Goal: Task Accomplishment & Management: Complete application form

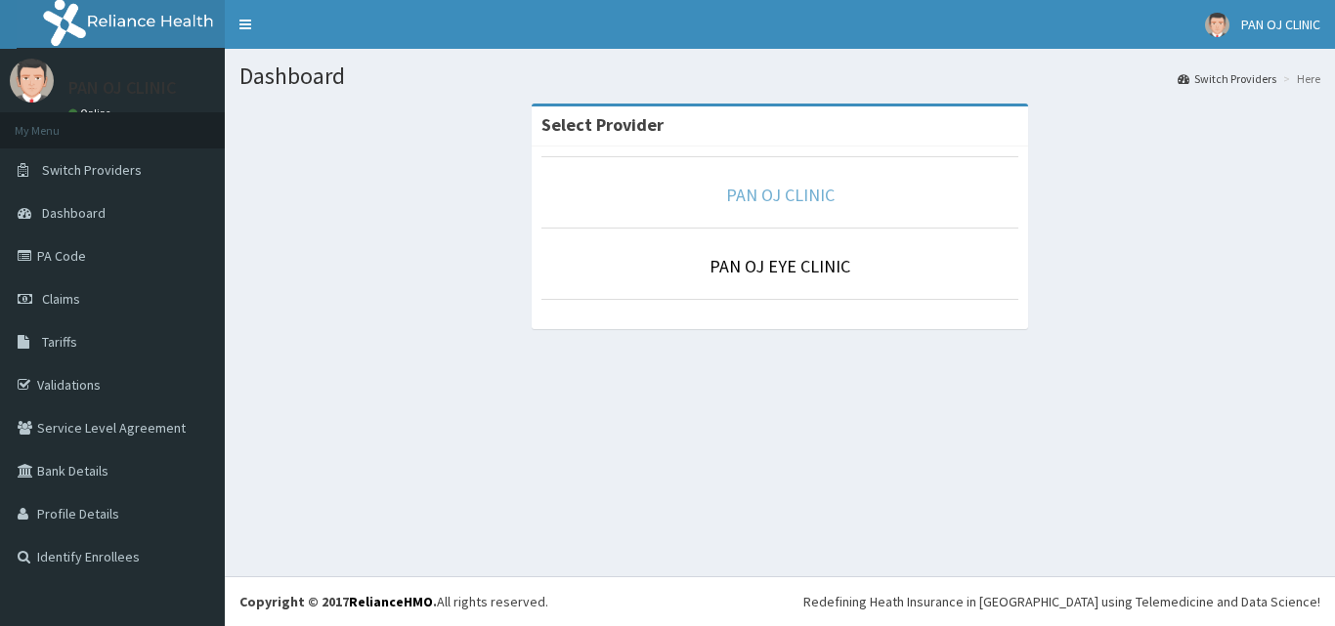
click at [803, 195] on link "PAN OJ CLINIC" at bounding box center [780, 195] width 108 height 22
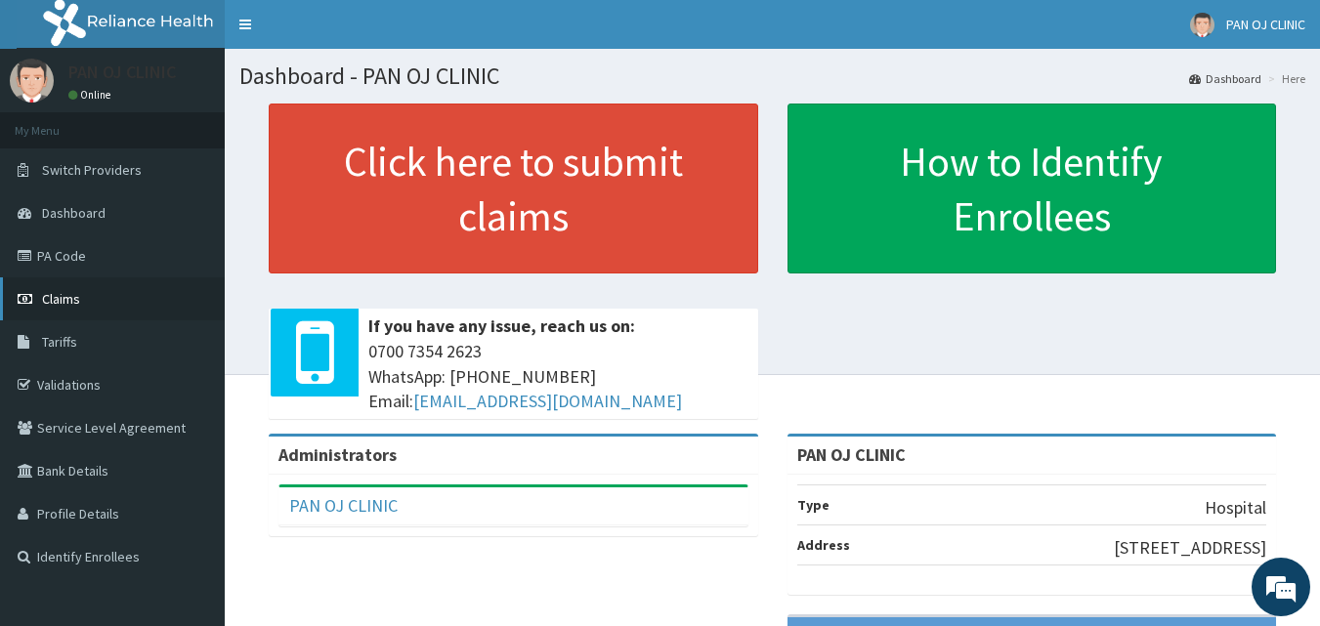
click at [83, 300] on link "Claims" at bounding box center [112, 299] width 225 height 43
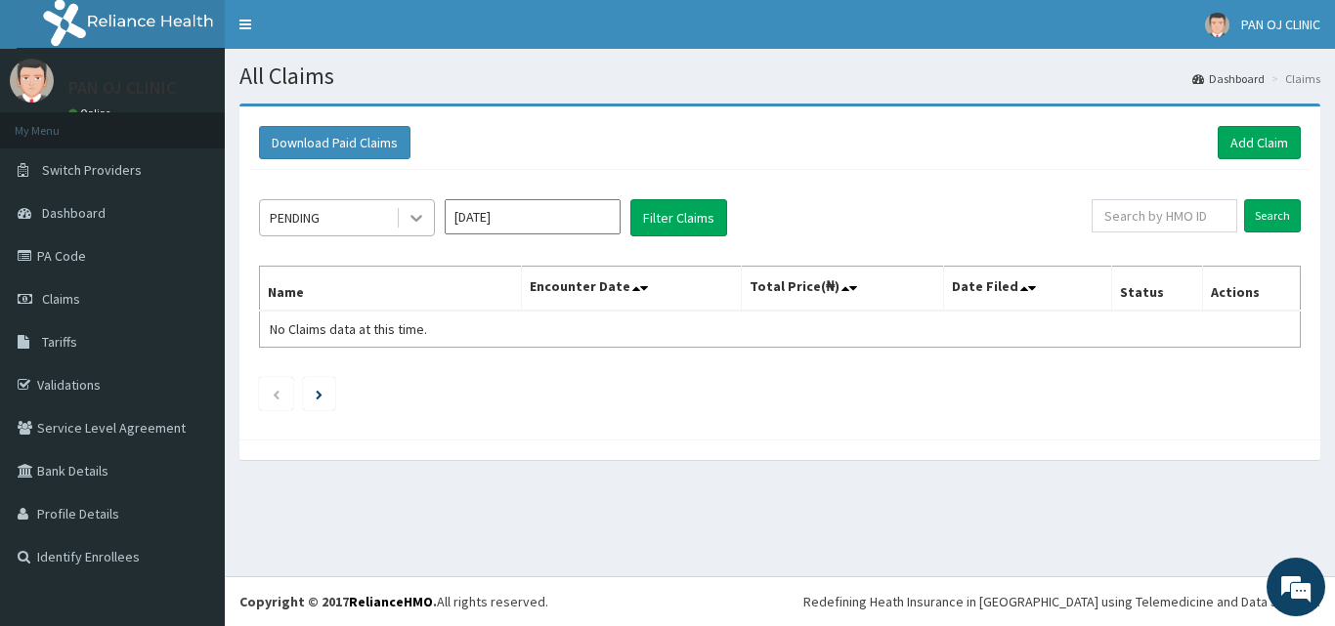
click at [422, 226] on icon at bounding box center [417, 218] width 20 height 20
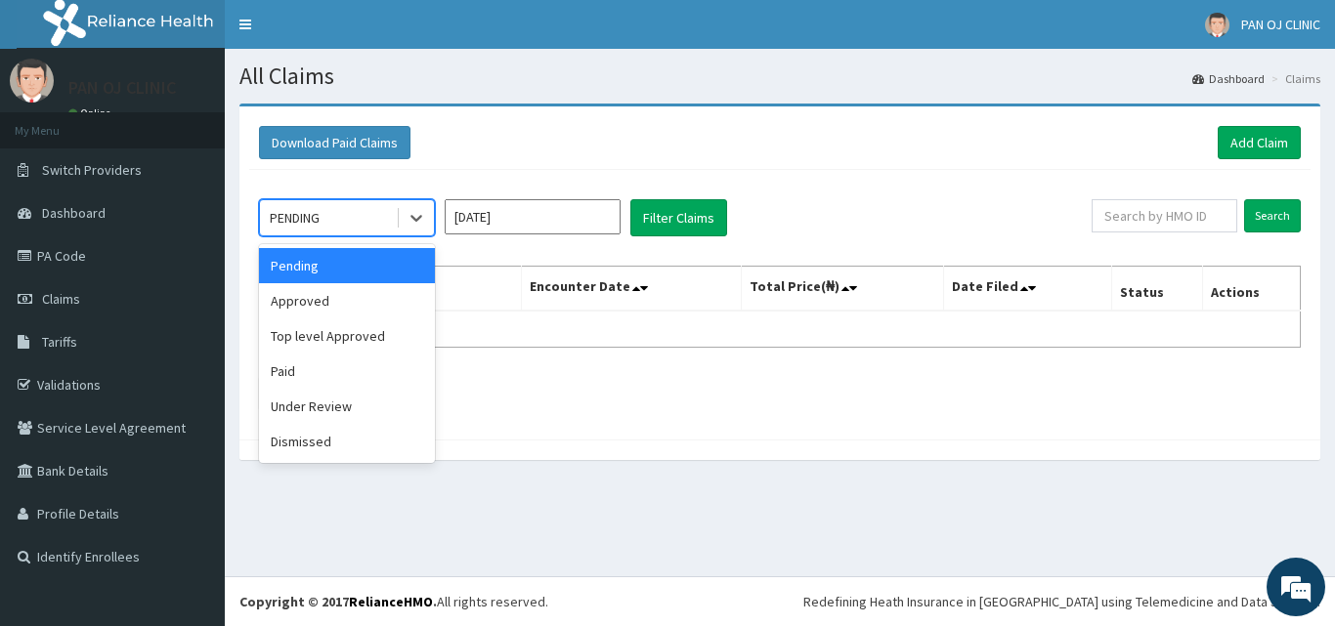
click at [859, 179] on div "option Pending focused, 1 of 6. 6 results available. Use Up and Down to choose …" at bounding box center [779, 300] width 1061 height 260
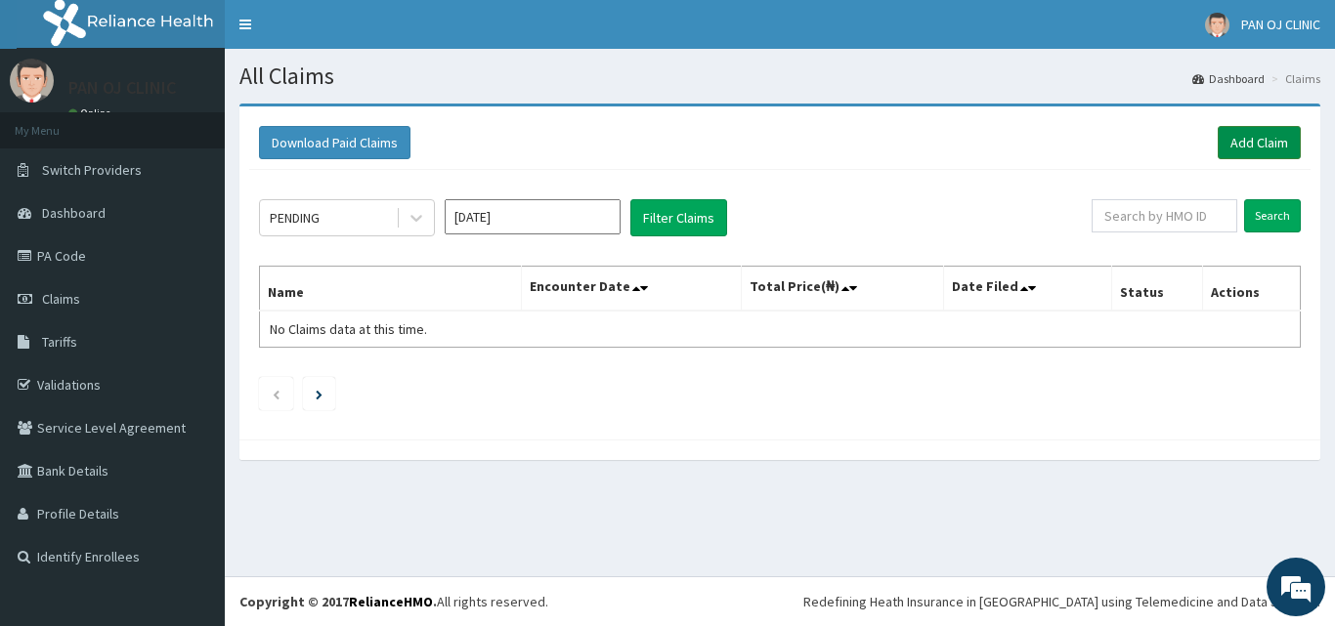
click at [1254, 137] on link "Add Claim" at bounding box center [1259, 142] width 83 height 33
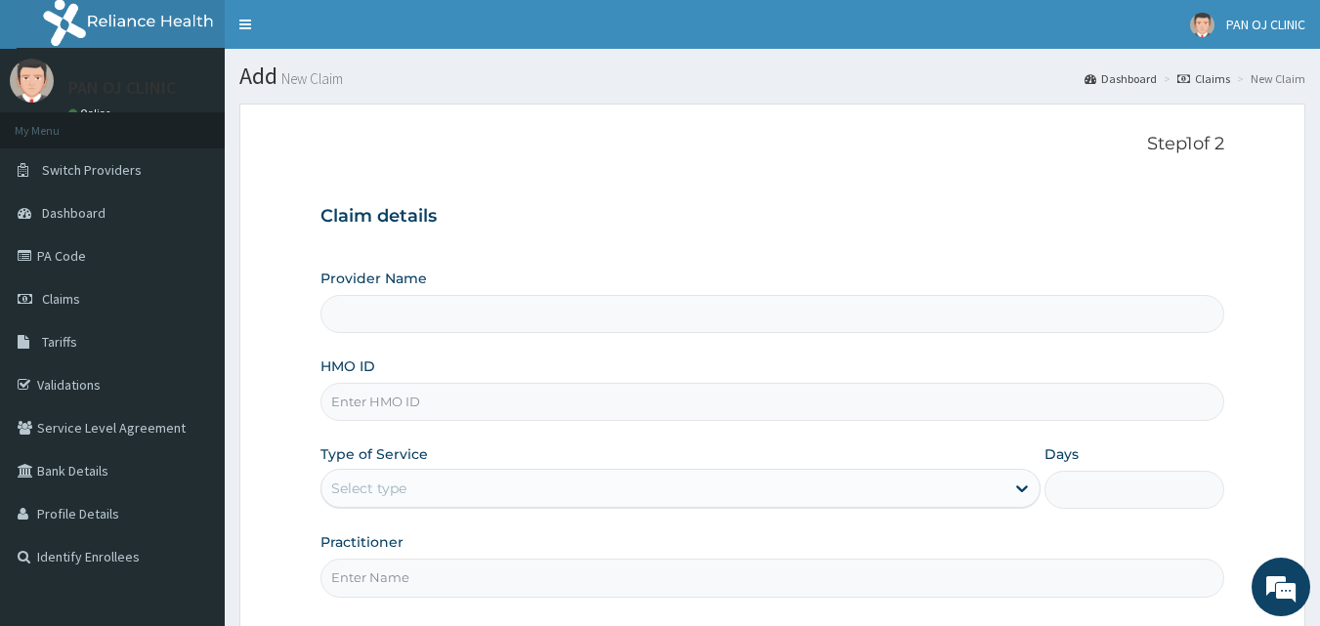
type input "PAN OJ CLINIC"
click at [390, 403] on input "HMO ID" at bounding box center [773, 402] width 905 height 38
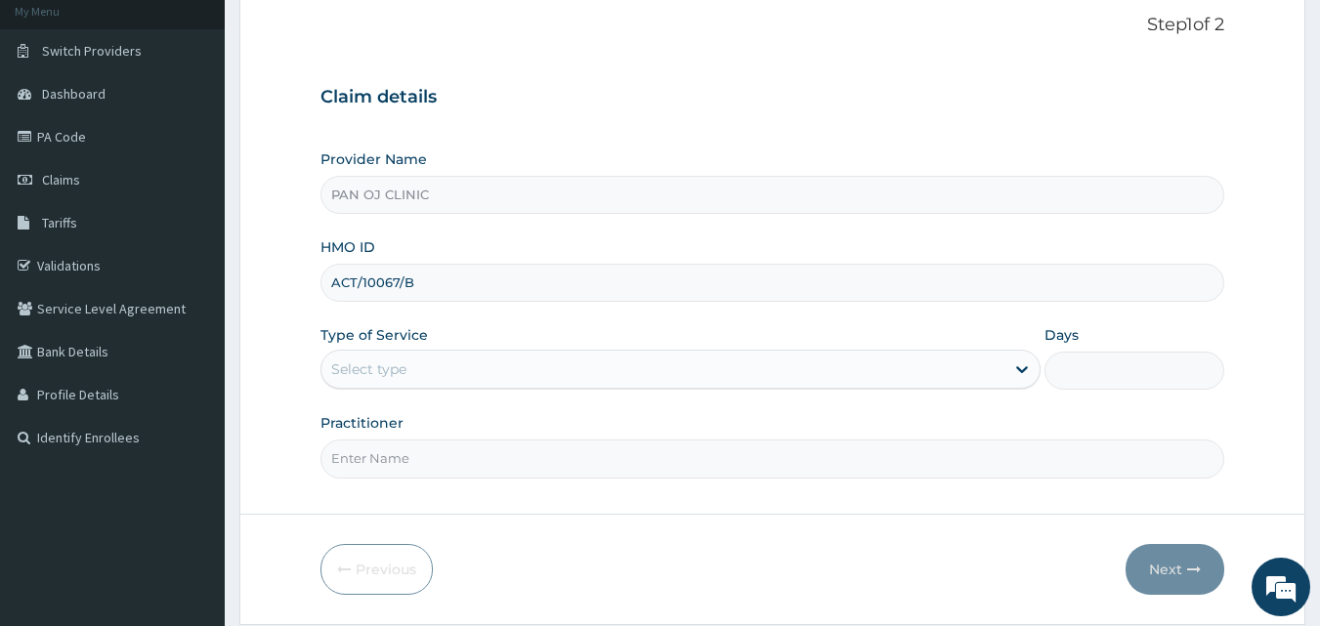
scroll to position [183, 0]
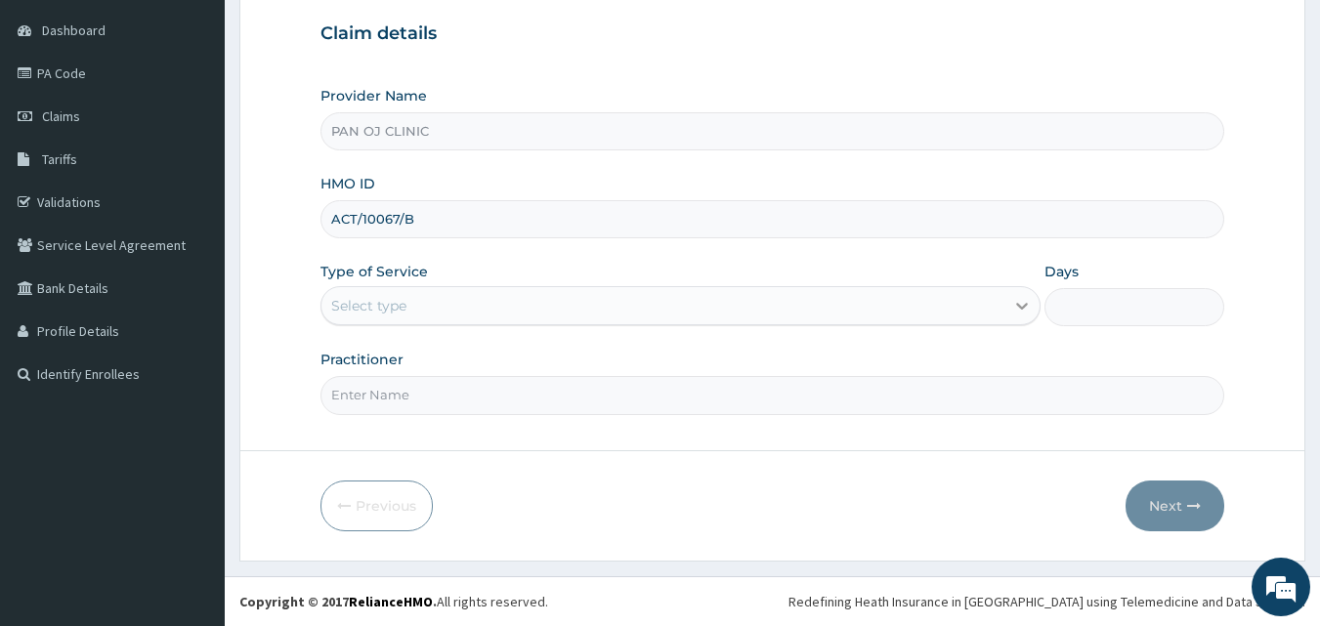
type input "ACT/10067/B"
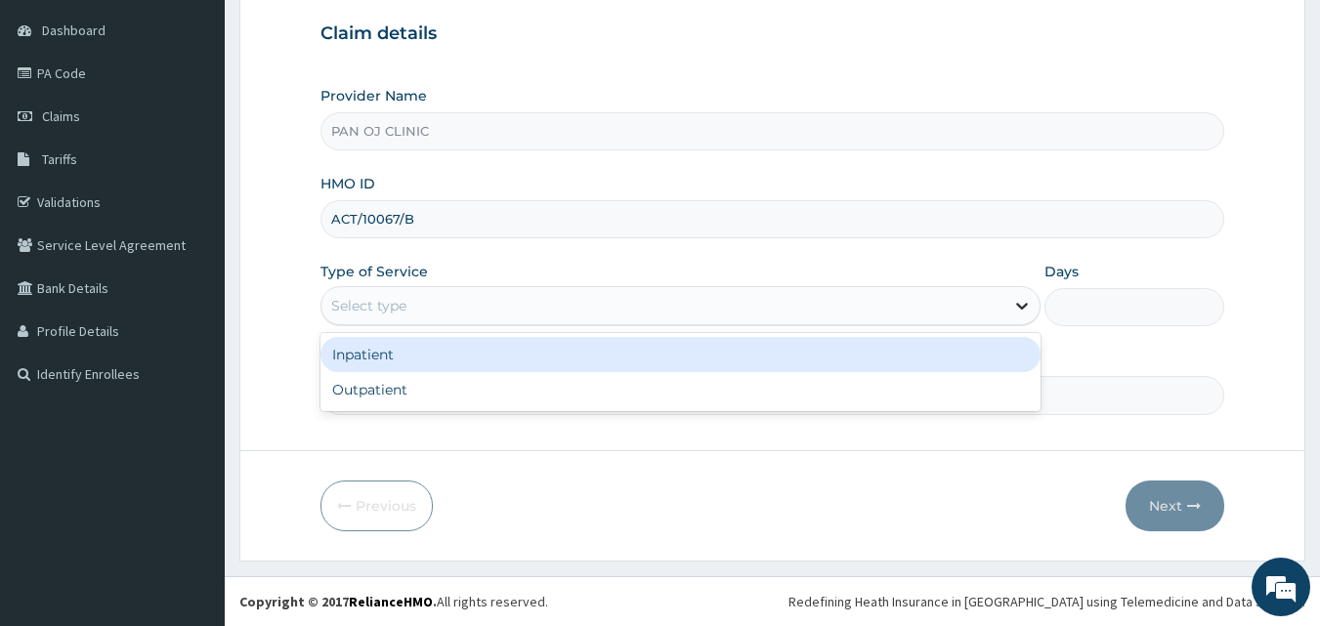
click at [1012, 305] on icon at bounding box center [1022, 306] width 20 height 20
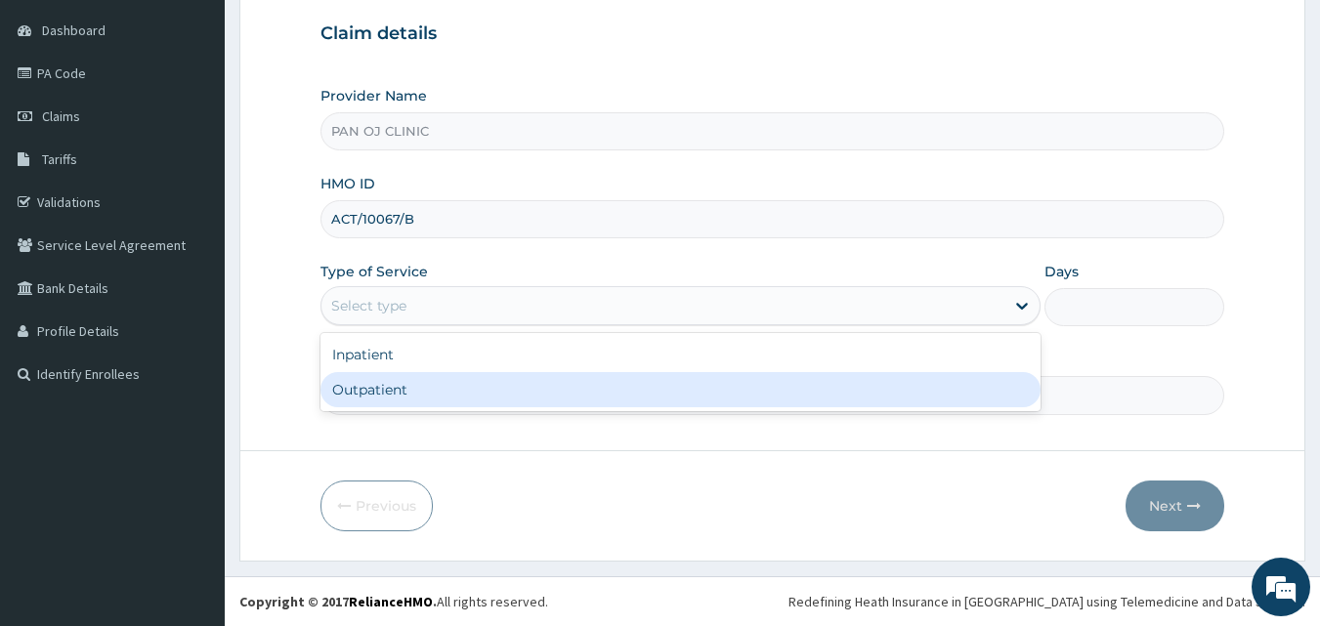
click at [837, 394] on div "Outpatient" at bounding box center [681, 389] width 720 height 35
type input "1"
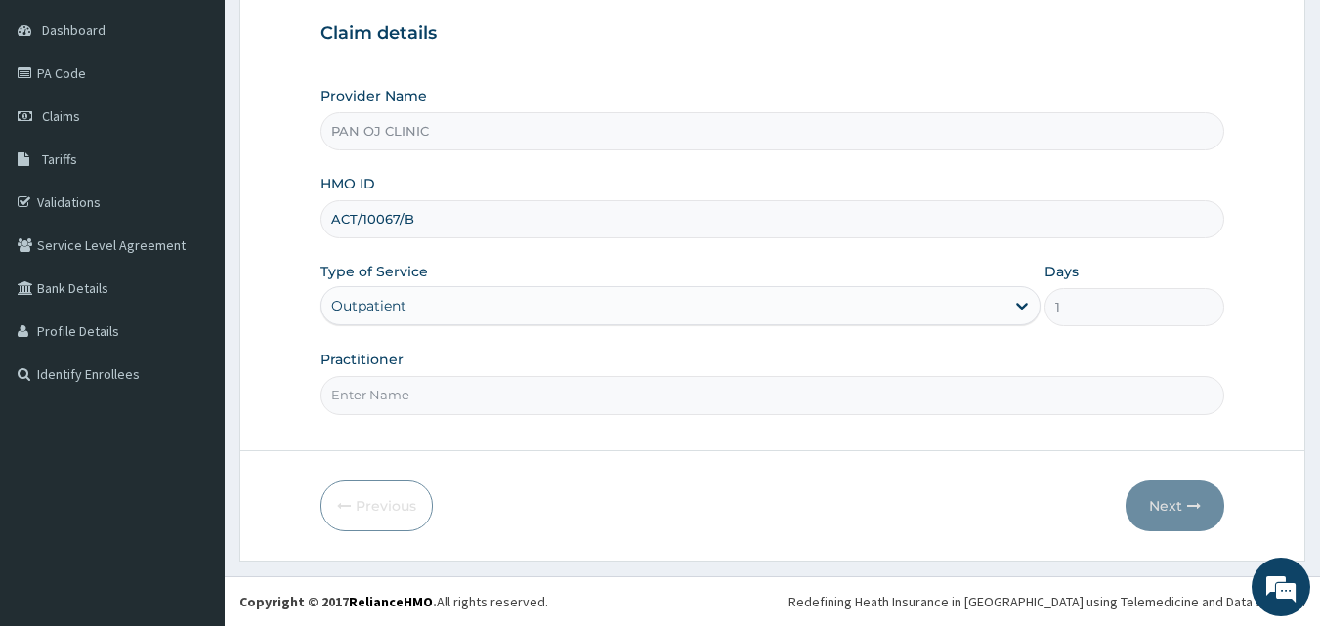
click at [406, 402] on input "Practitioner" at bounding box center [773, 395] width 905 height 38
type input "[PERSON_NAME]"
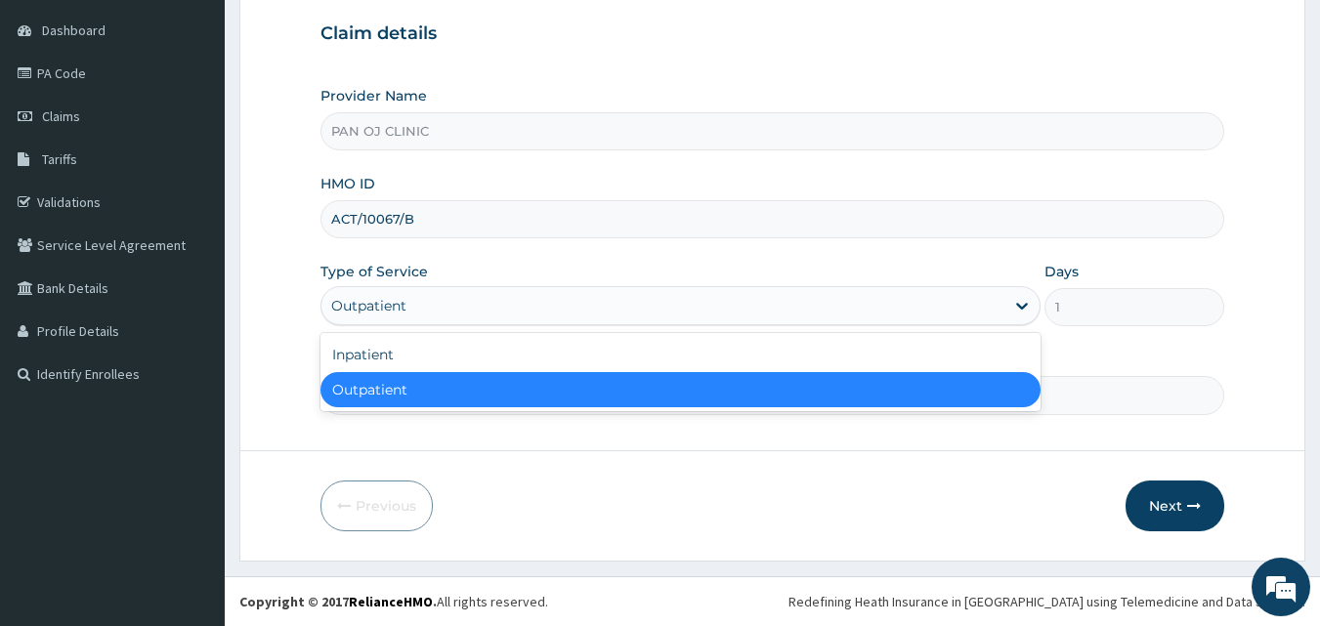
click at [422, 298] on div "Outpatient" at bounding box center [662, 305] width 683 height 31
click at [387, 393] on div "Outpatient" at bounding box center [681, 389] width 720 height 35
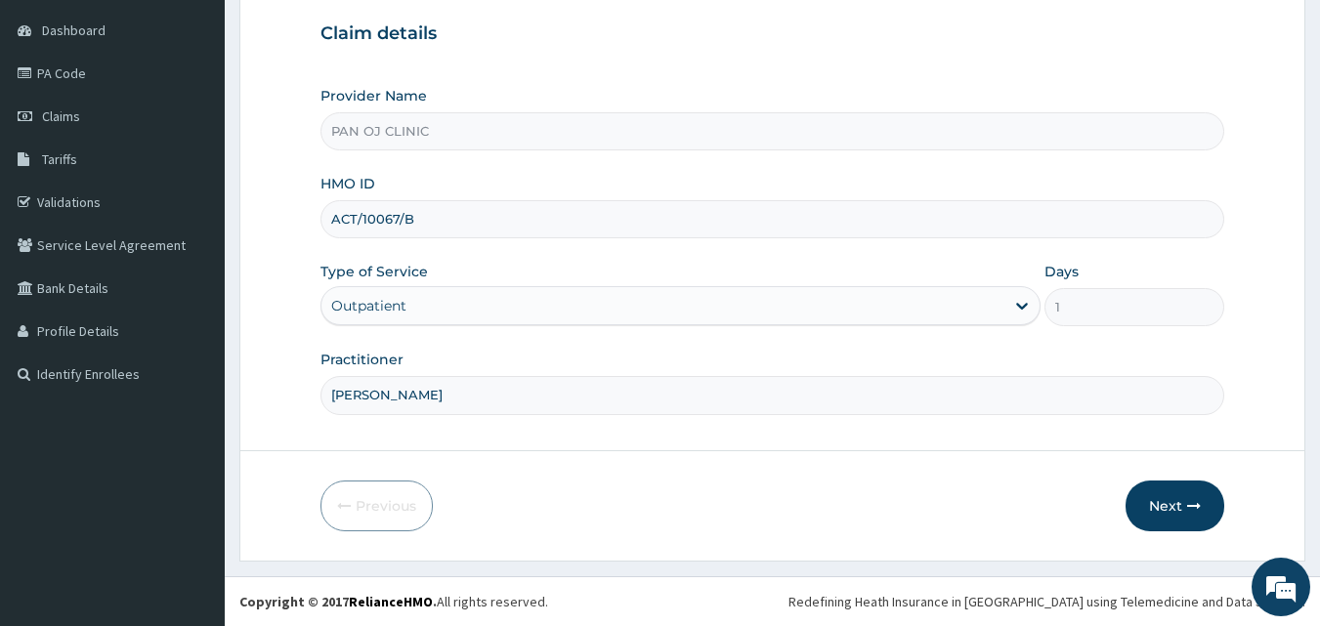
click at [1265, 520] on form "Step 1 of 2 Claim details Provider Name PAN OJ CLINIC HMO ID ACT/10067/B Type o…" at bounding box center [772, 241] width 1066 height 641
click at [1194, 505] on icon "button" at bounding box center [1194, 506] width 14 height 14
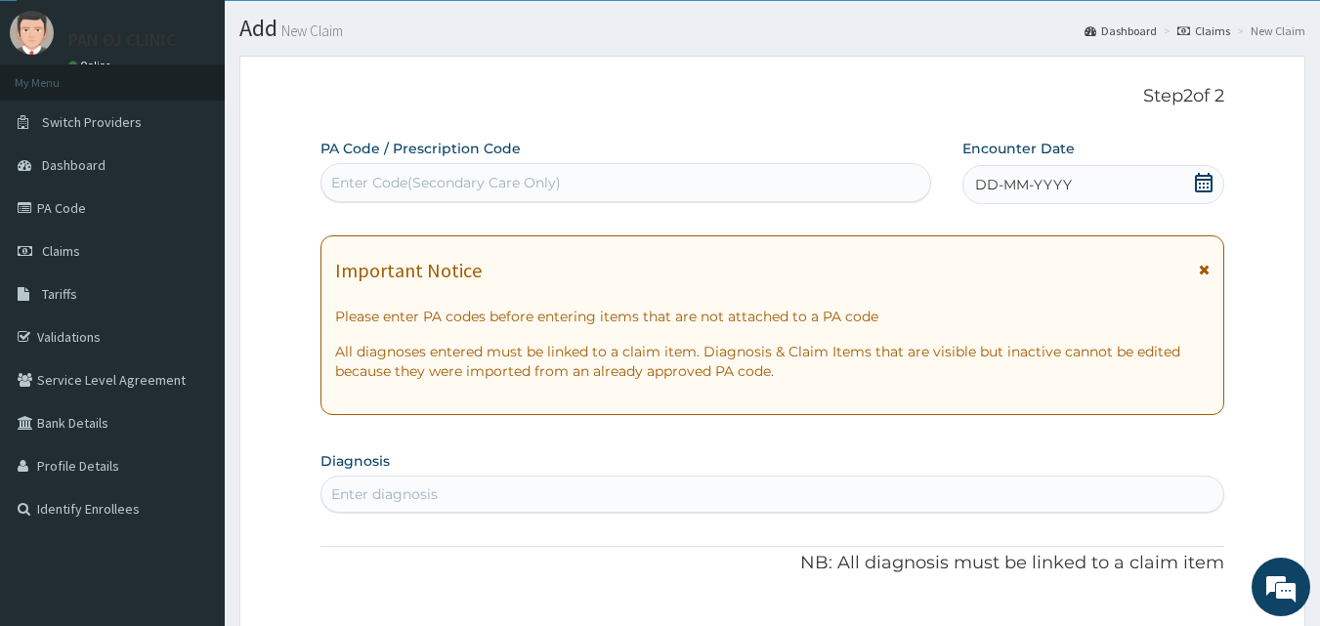
scroll to position [0, 0]
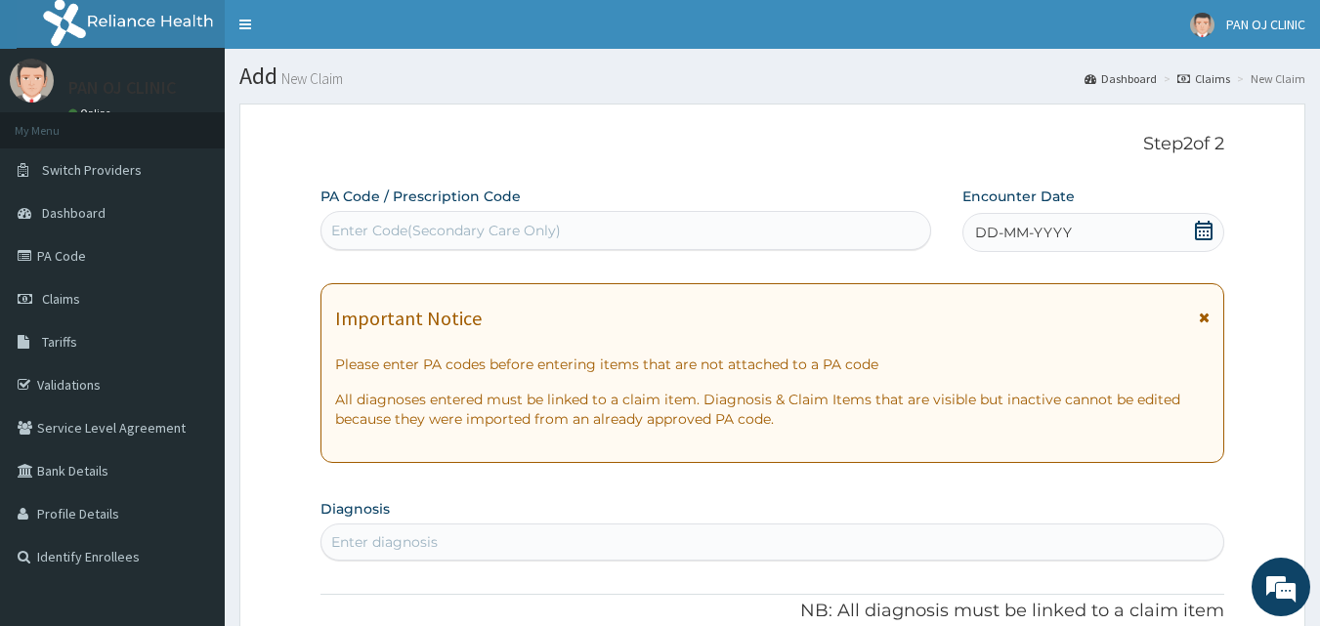
click at [1207, 225] on icon at bounding box center [1204, 231] width 20 height 20
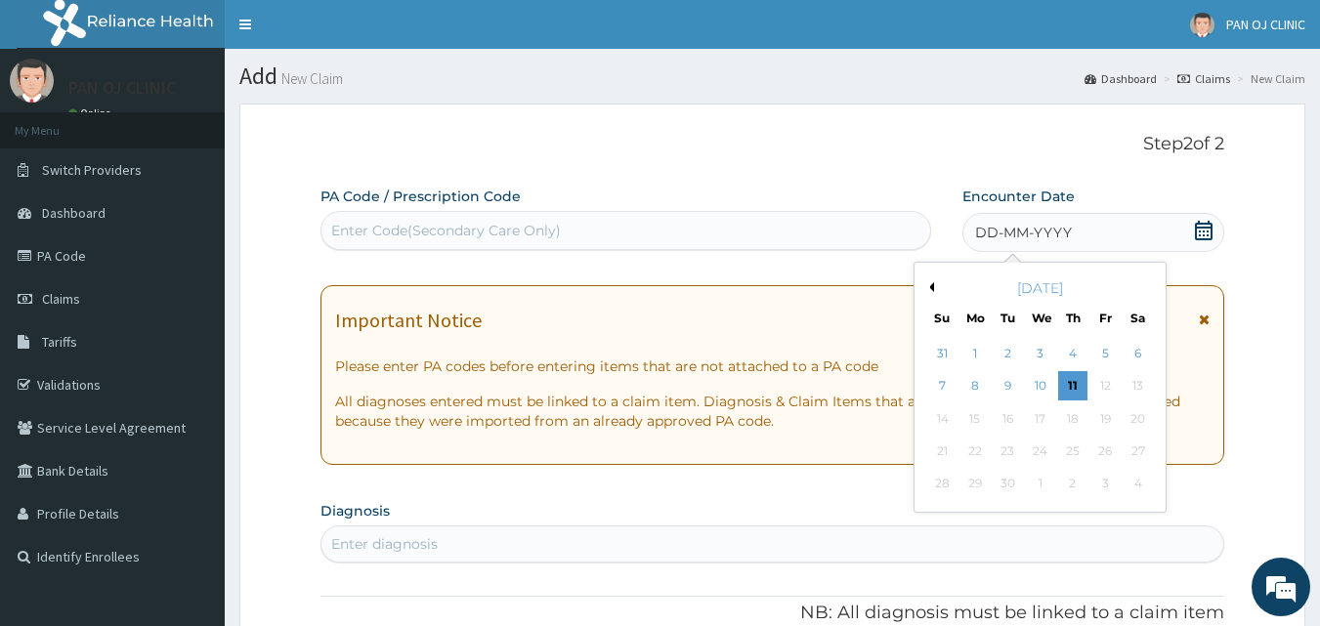
click at [930, 285] on button "Previous Month" at bounding box center [929, 287] width 10 height 10
click at [1049, 491] on div "27" at bounding box center [1040, 484] width 29 height 29
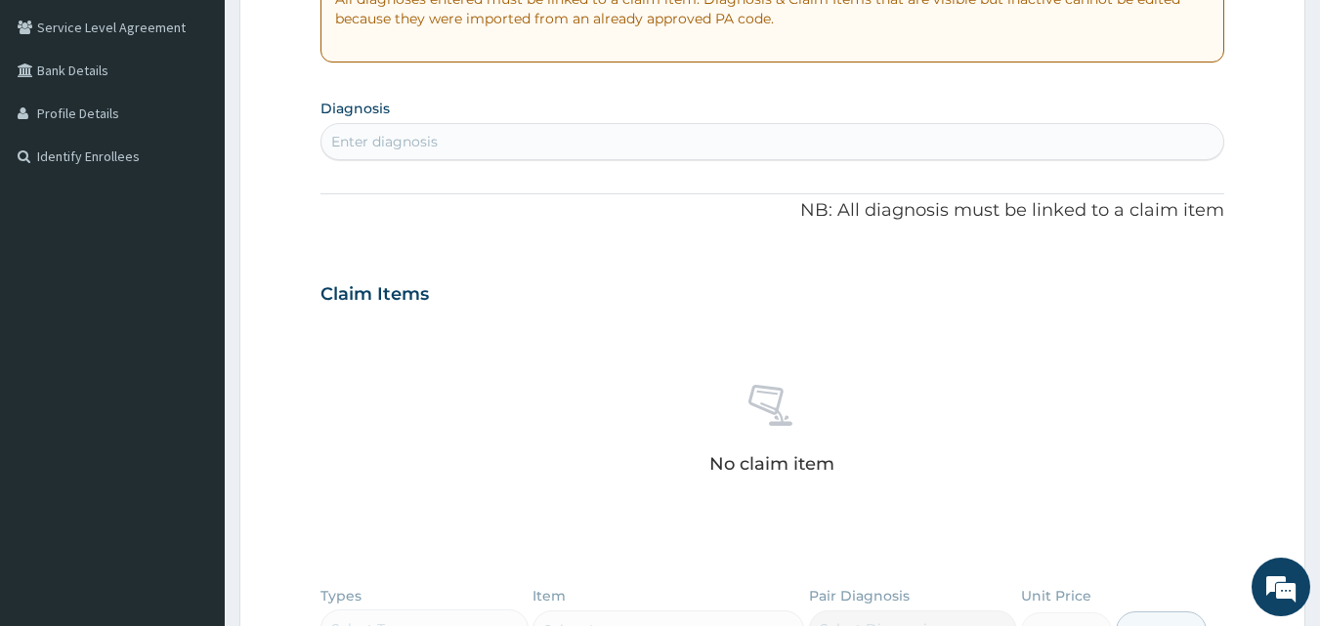
scroll to position [456, 0]
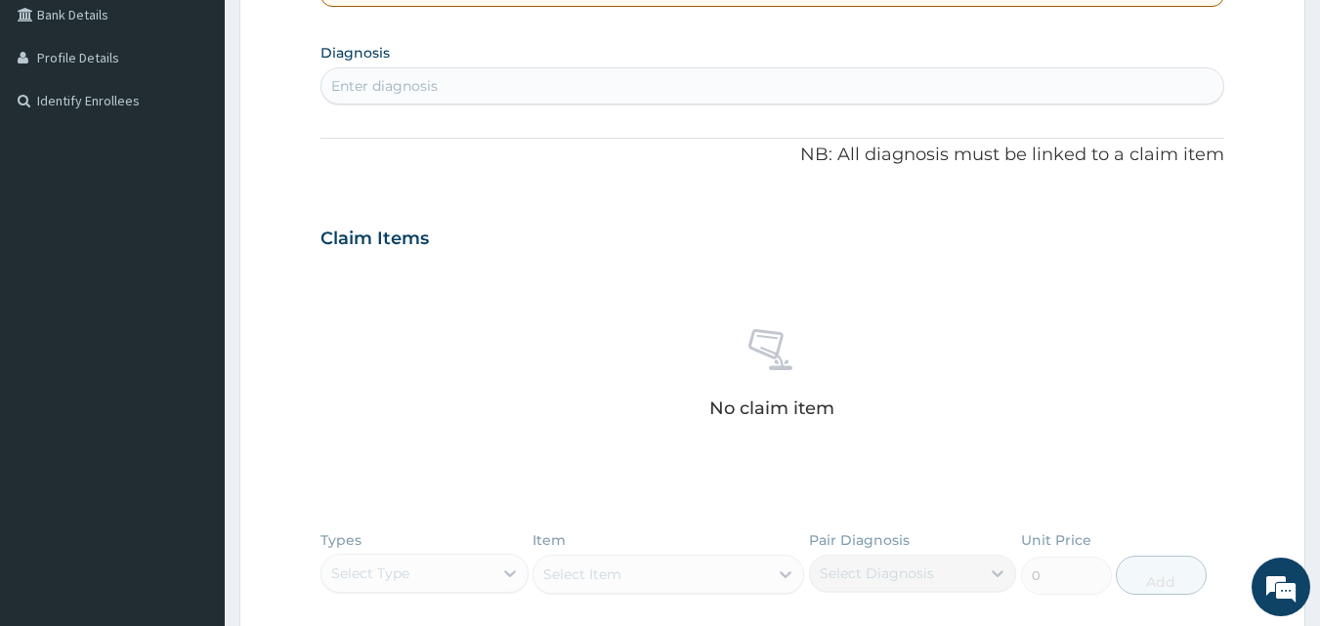
click at [553, 89] on div "Enter diagnosis" at bounding box center [772, 85] width 903 height 31
type input "MALARIA"
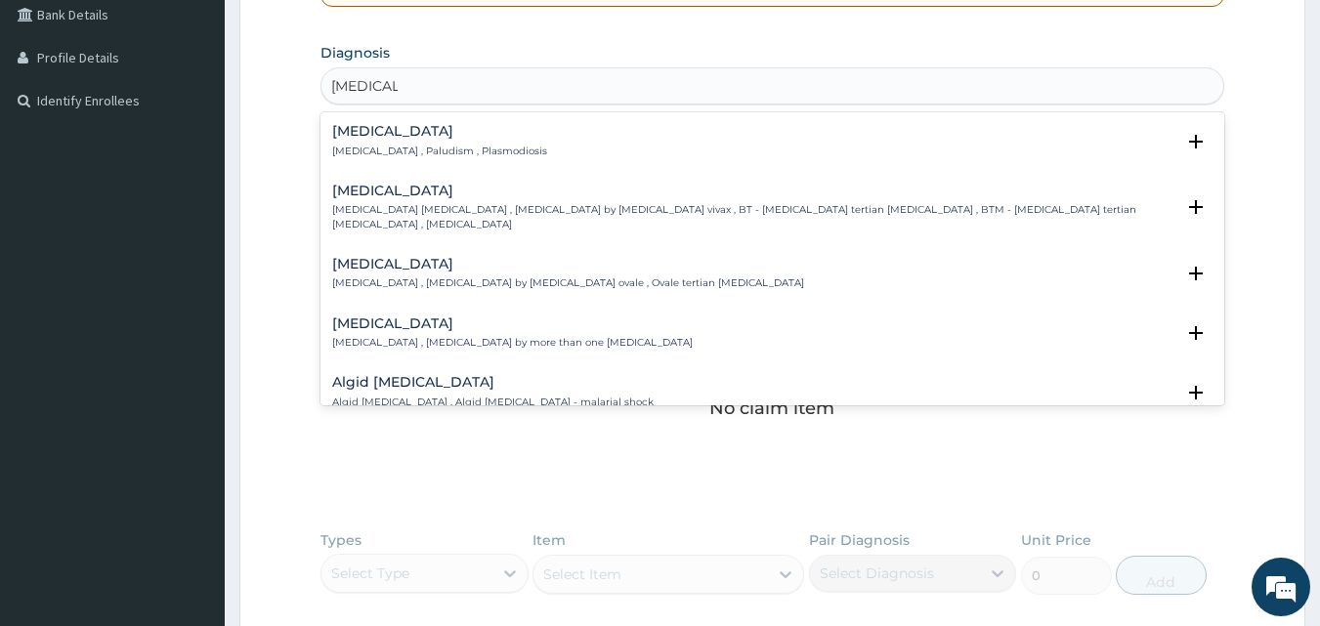
click at [337, 133] on h4 "Malaria" at bounding box center [439, 131] width 215 height 15
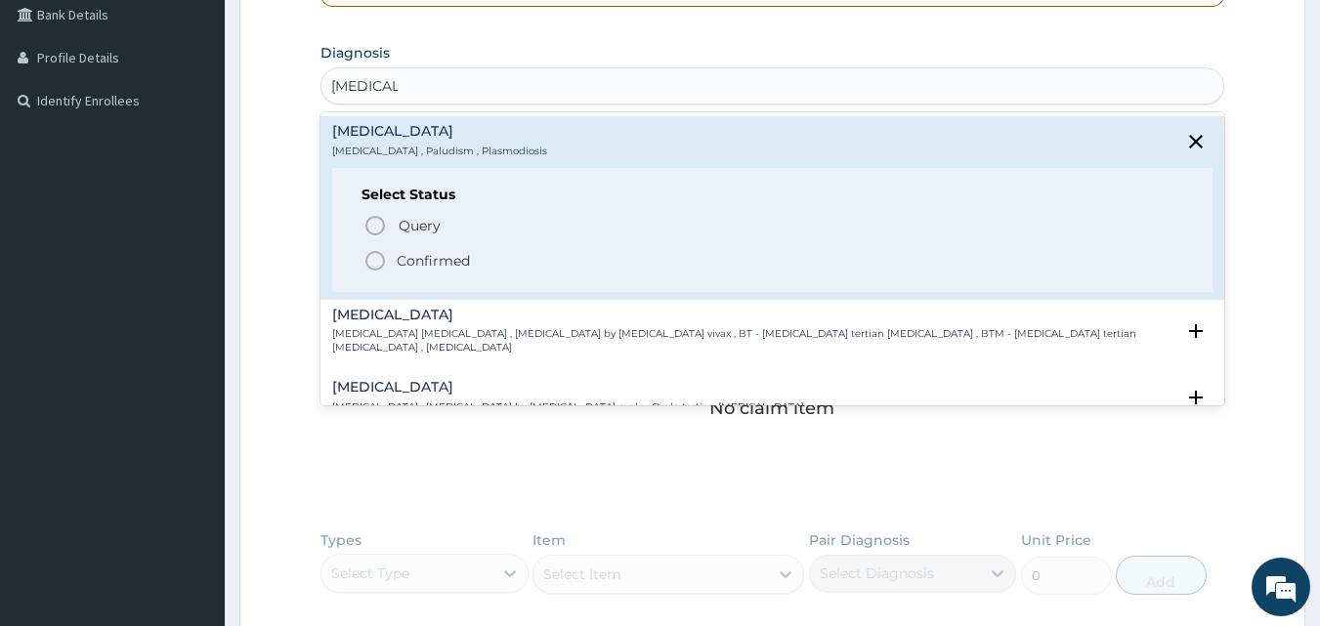
click at [371, 257] on icon "status option filled" at bounding box center [375, 260] width 23 height 23
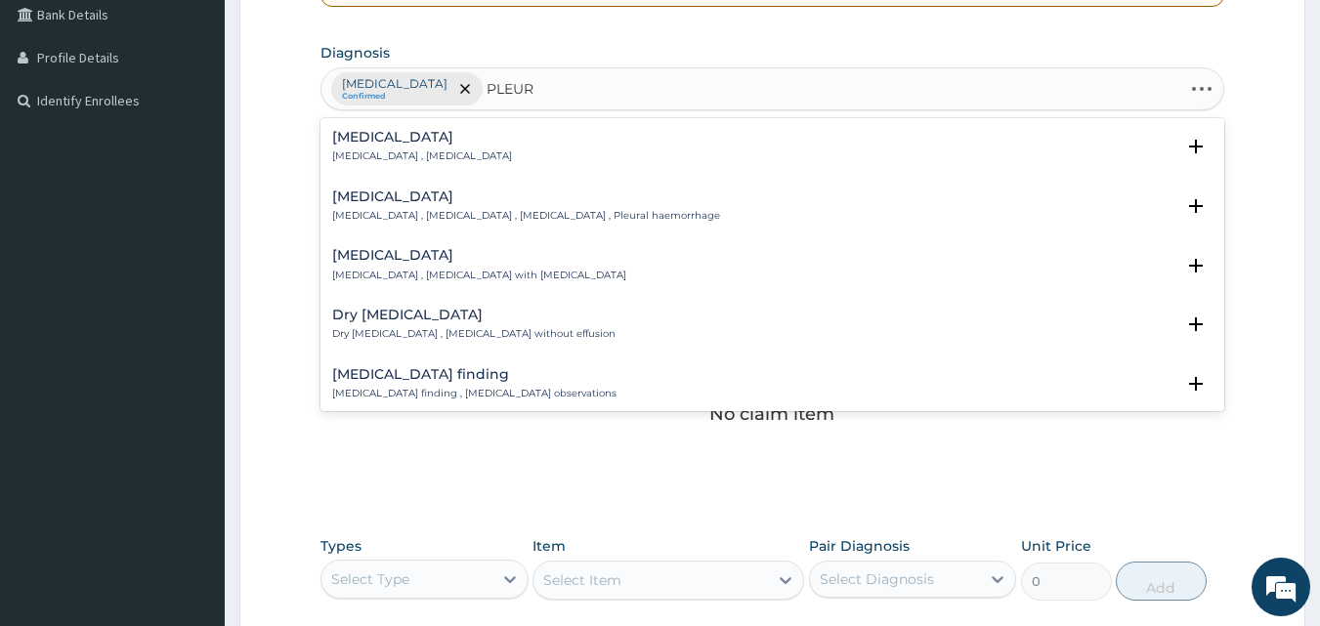
type input "PLEURI"
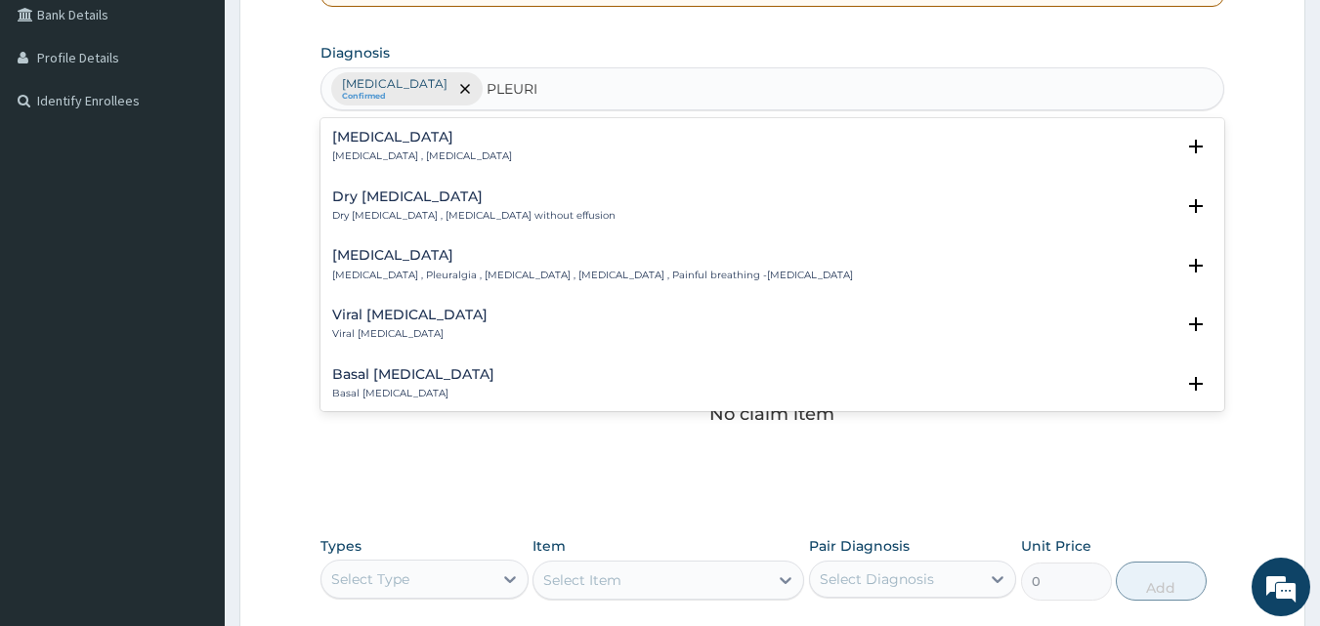
click at [373, 137] on h4 "Pleurisy" at bounding box center [422, 137] width 180 height 15
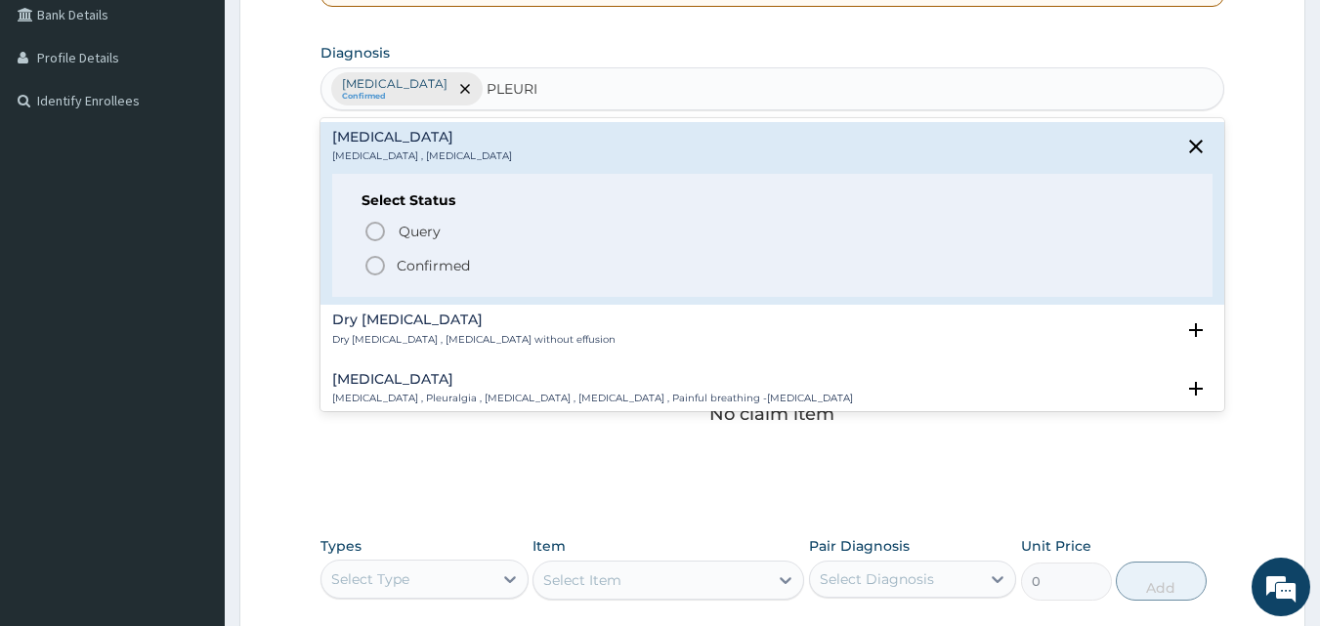
click at [374, 262] on icon "status option filled" at bounding box center [375, 265] width 23 height 23
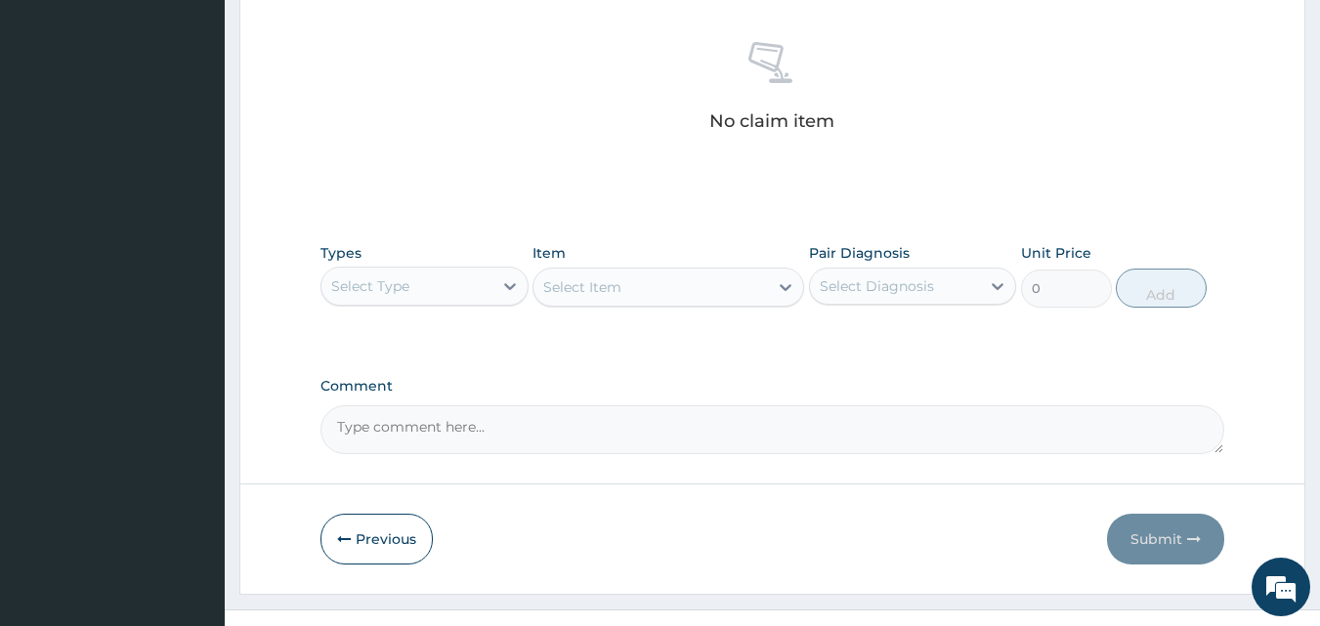
scroll to position [783, 0]
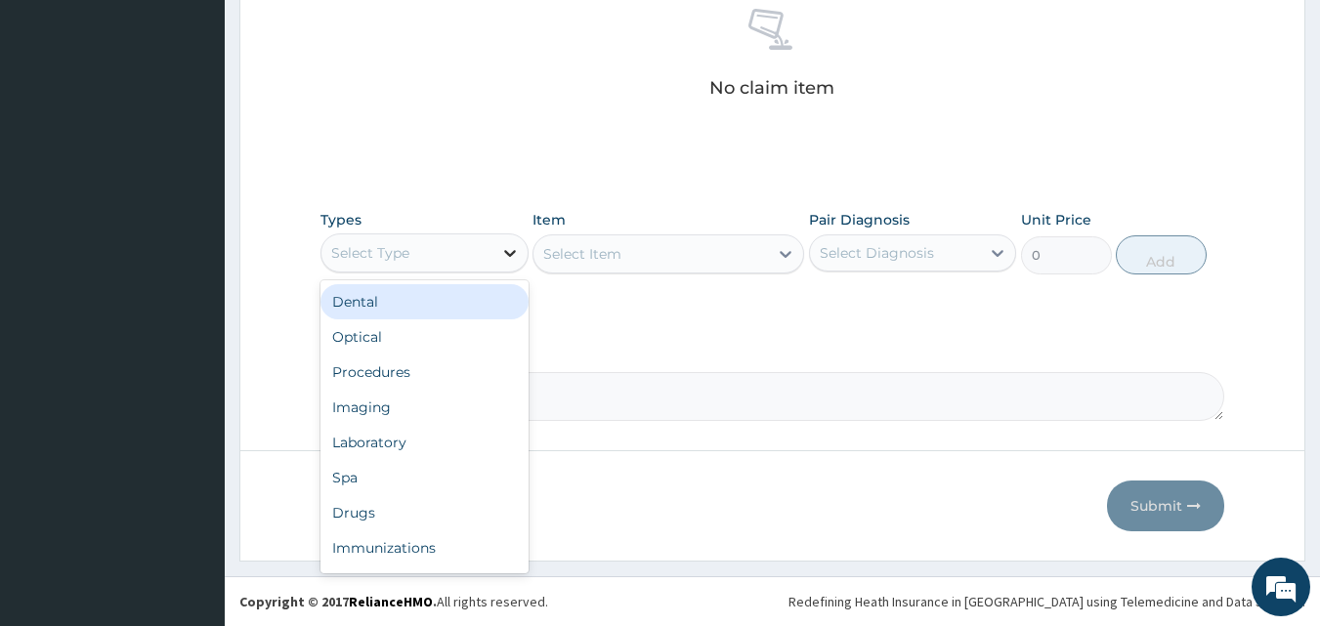
click at [501, 253] on icon at bounding box center [510, 253] width 20 height 20
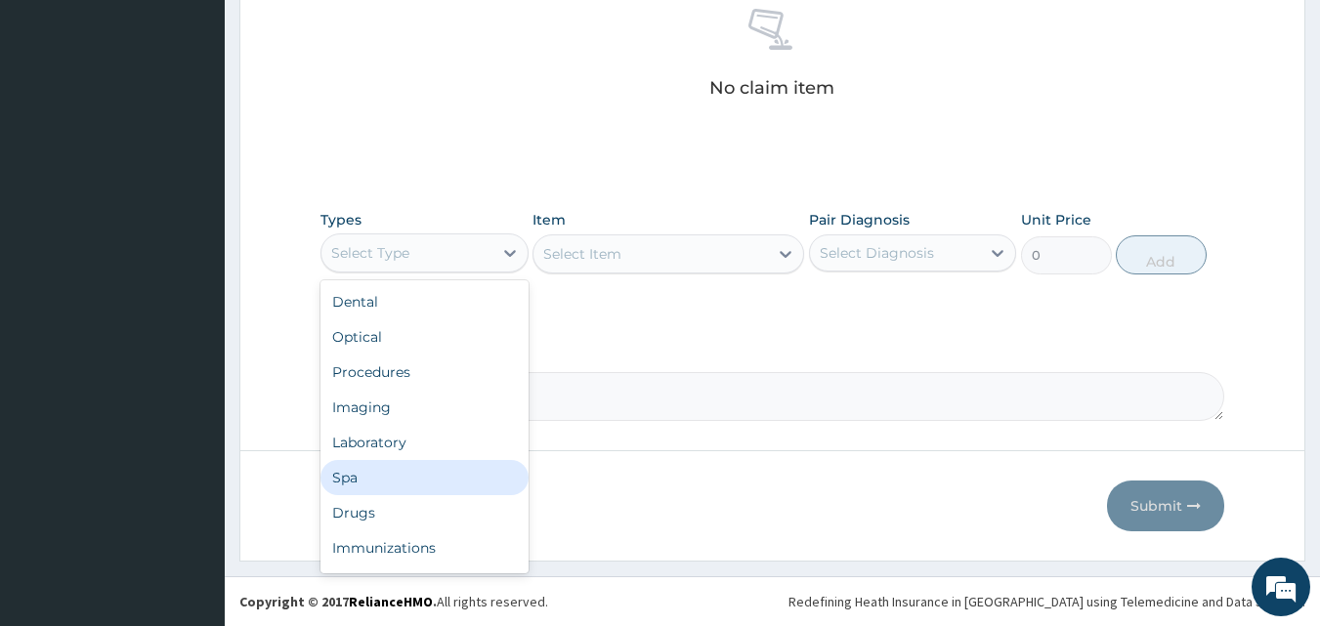
scroll to position [66, 0]
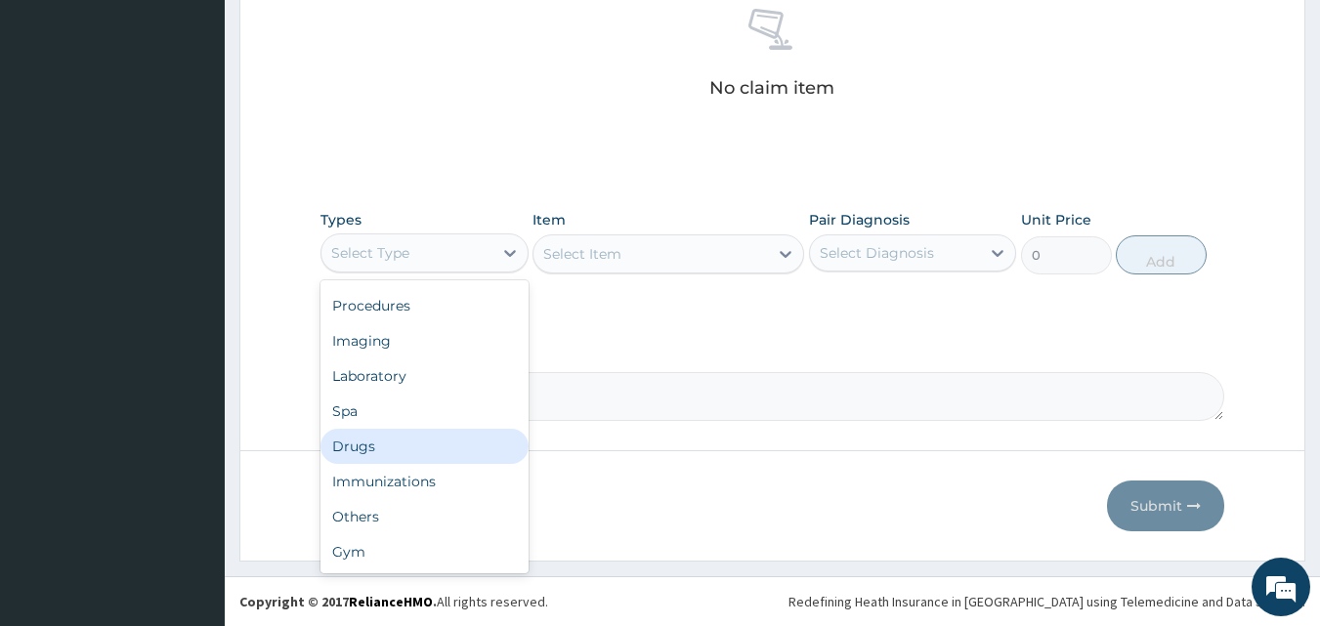
click at [366, 456] on div "Drugs" at bounding box center [425, 446] width 208 height 35
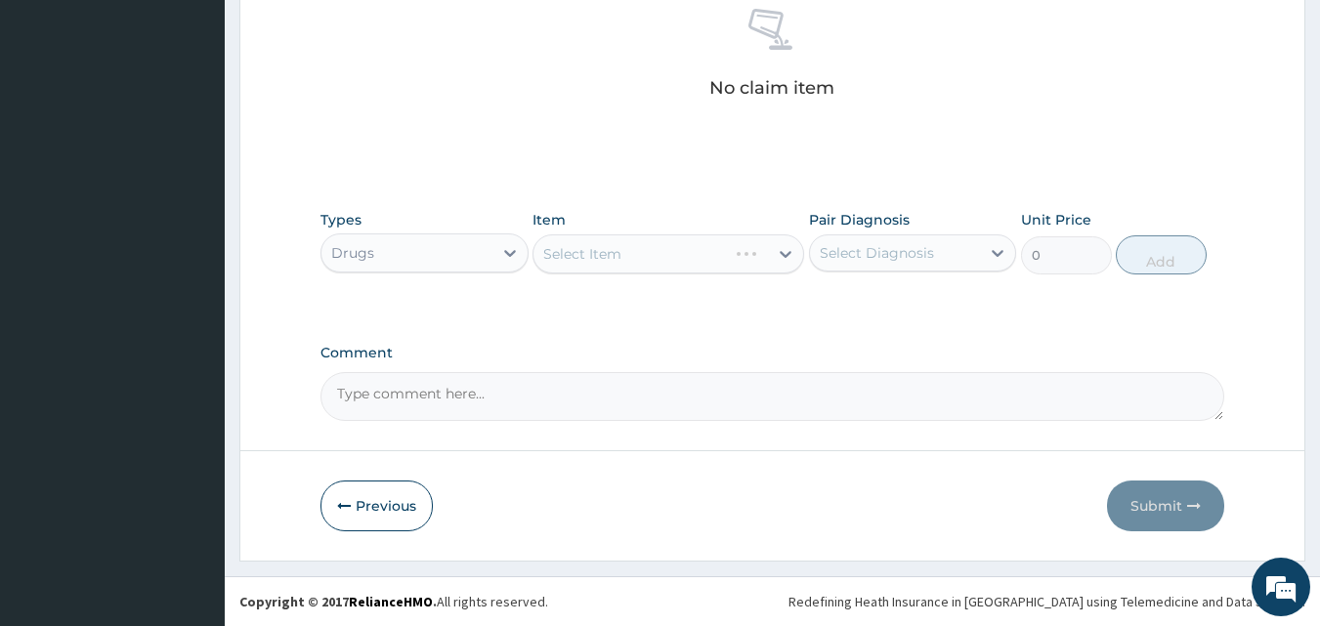
click at [782, 257] on div "Select Item" at bounding box center [669, 254] width 272 height 39
click at [772, 256] on div at bounding box center [785, 253] width 35 height 35
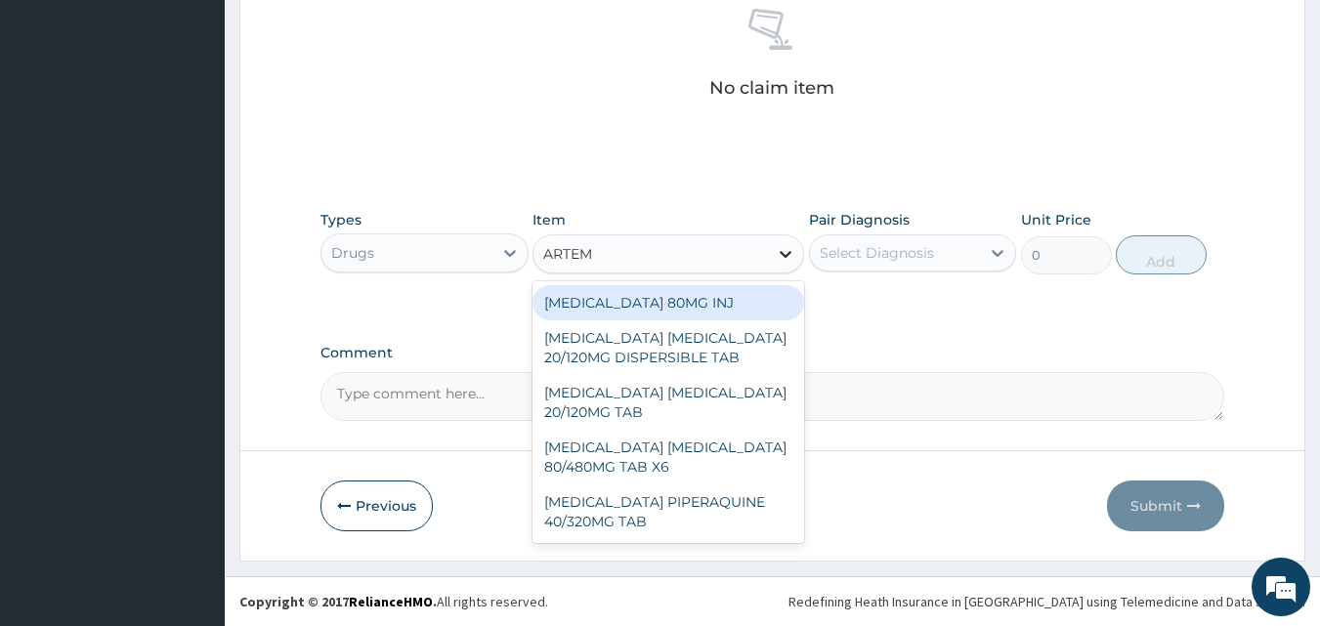
type input "ARTEME"
drag, startPoint x: 739, startPoint y: 298, endPoint x: 768, endPoint y: 284, distance: 32.4
click at [743, 295] on div "ARTEMETHER 80MG INJ" at bounding box center [669, 302] width 272 height 35
type input "1400"
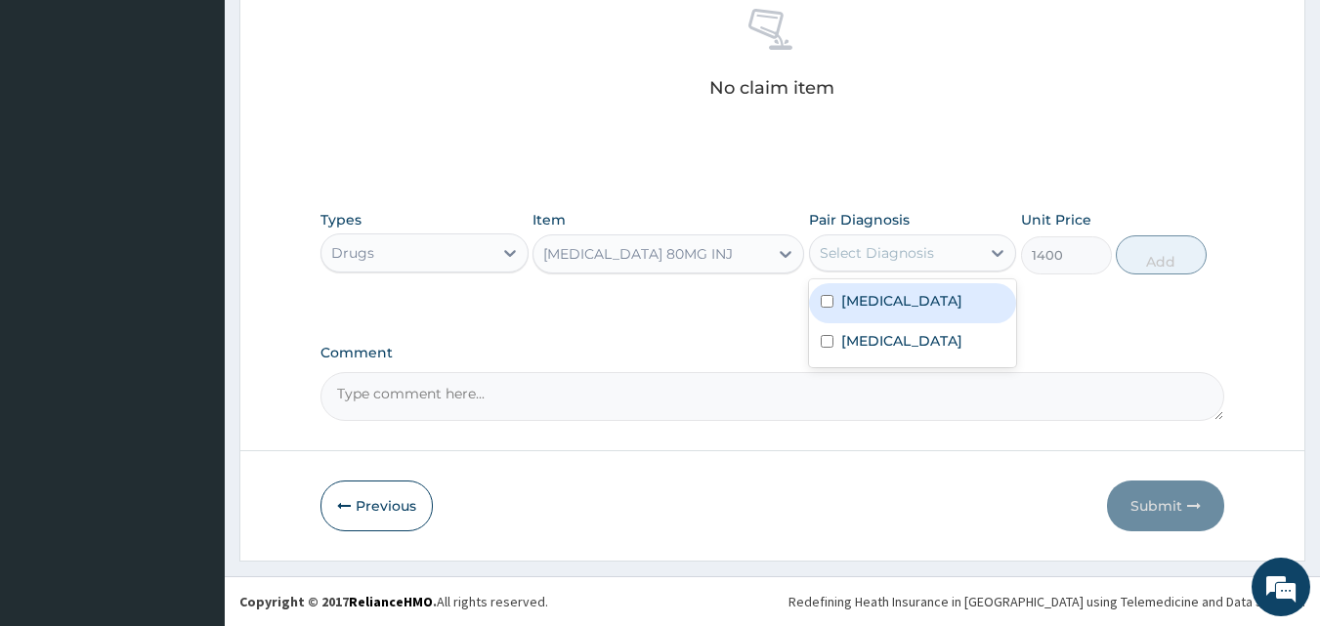
click at [947, 253] on div "Select Diagnosis" at bounding box center [895, 252] width 171 height 31
drag, startPoint x: 869, startPoint y: 305, endPoint x: 957, endPoint y: 277, distance: 92.4
click at [874, 303] on label "Malaria" at bounding box center [901, 301] width 121 height 20
checkbox input "true"
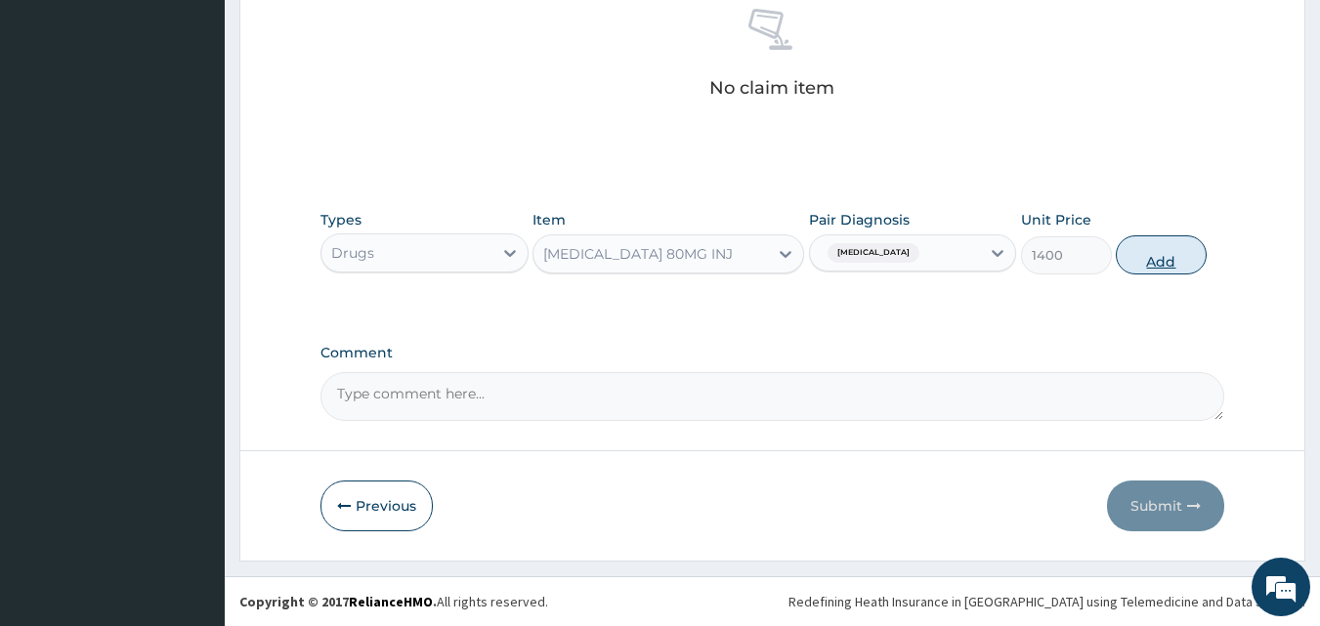
drag, startPoint x: 1194, startPoint y: 263, endPoint x: 1133, endPoint y: 274, distance: 62.5
click at [1189, 263] on button "Add" at bounding box center [1161, 255] width 91 height 39
type input "0"
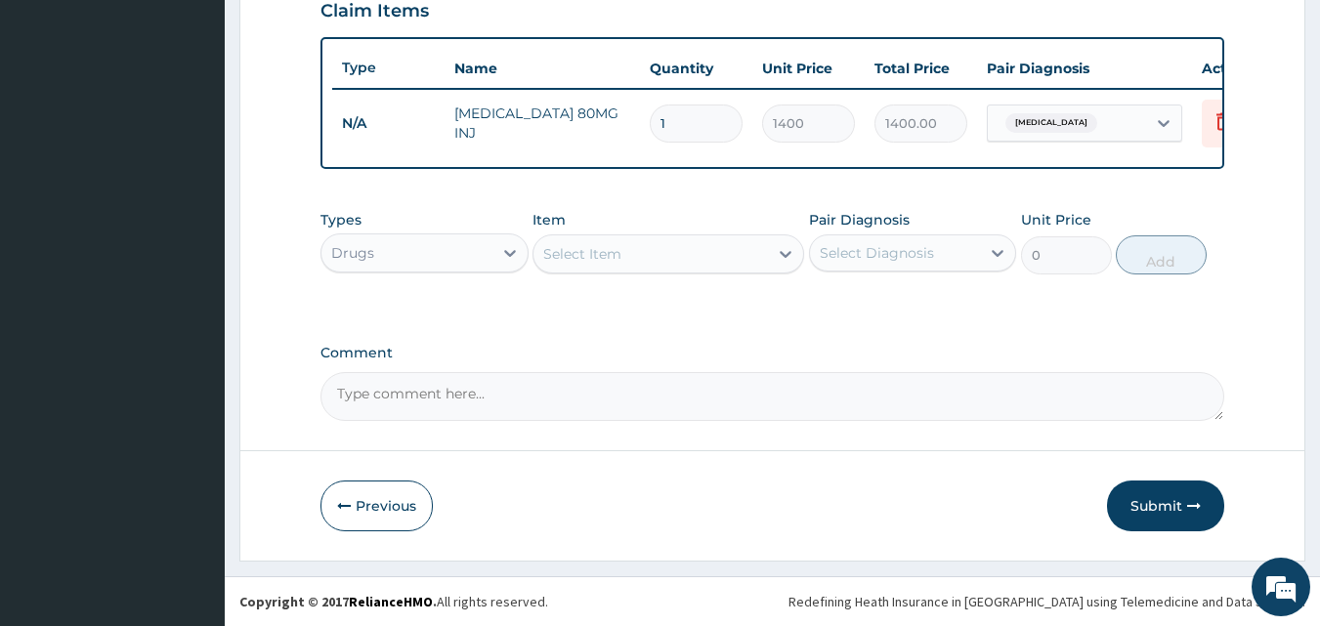
scroll to position [705, 0]
type input "0.00"
type input "6"
type input "8400.00"
type input "6"
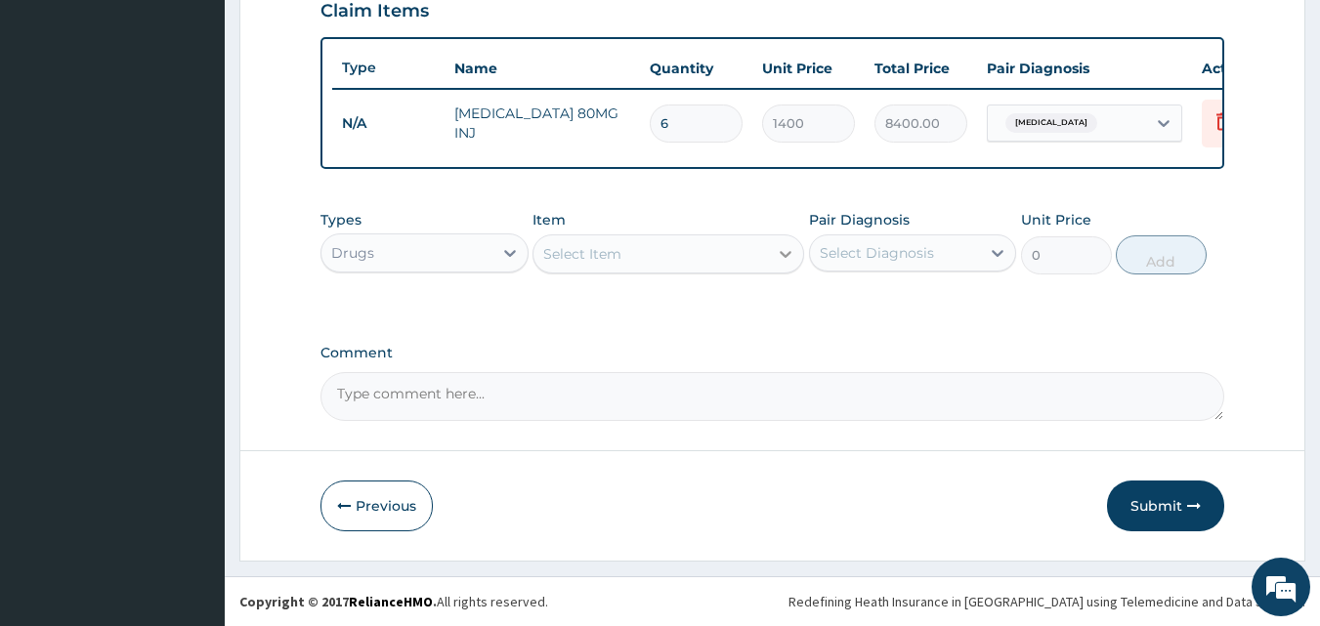
click at [776, 257] on icon at bounding box center [786, 254] width 20 height 20
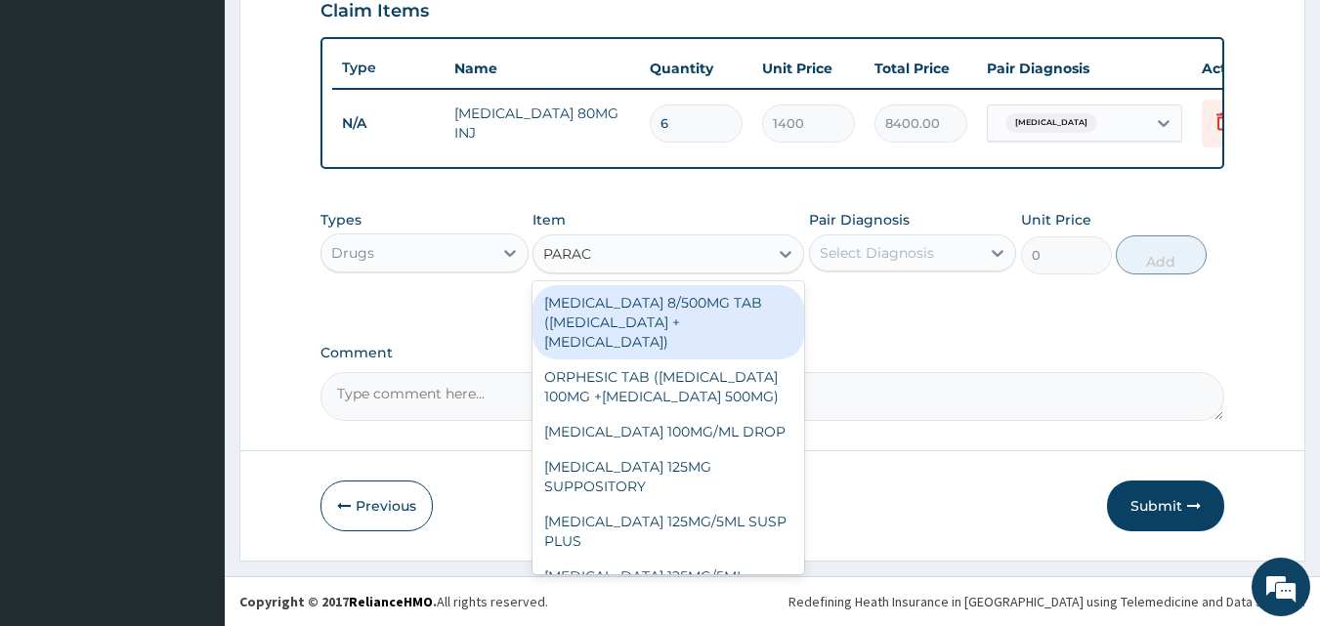
type input "PARACE"
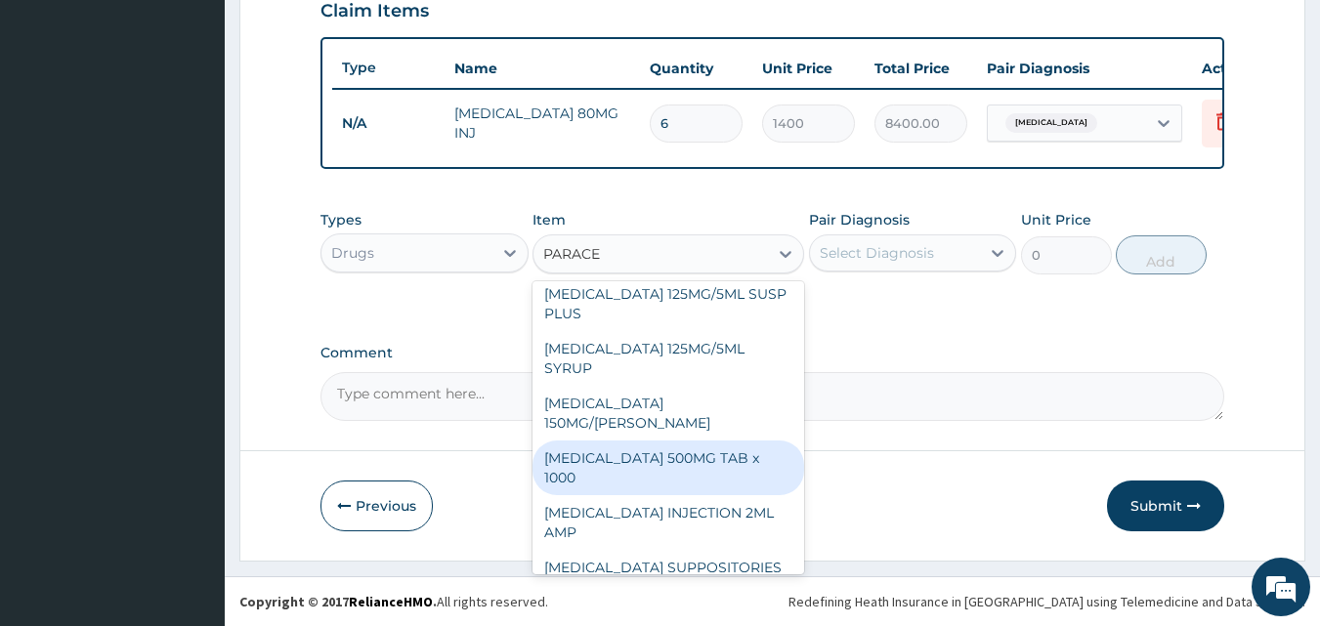
scroll to position [242, 0]
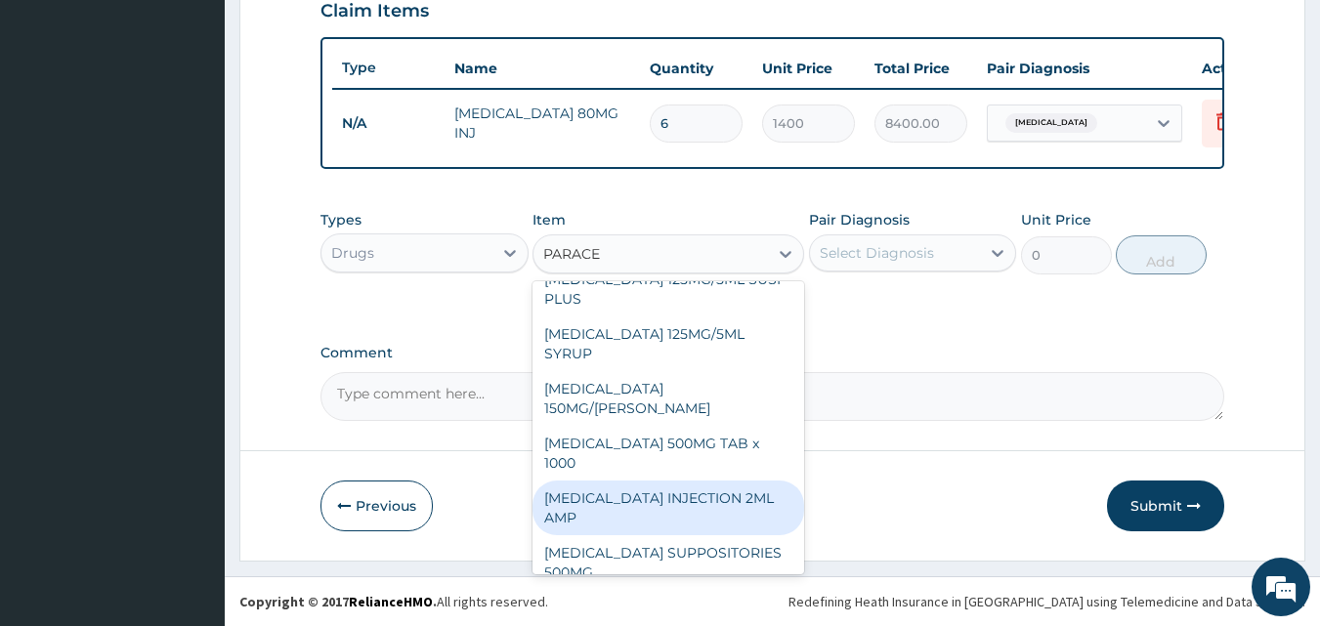
click at [633, 487] on div "PARACETAMOL INJECTION 2ML AMP" at bounding box center [669, 508] width 272 height 55
type input "700"
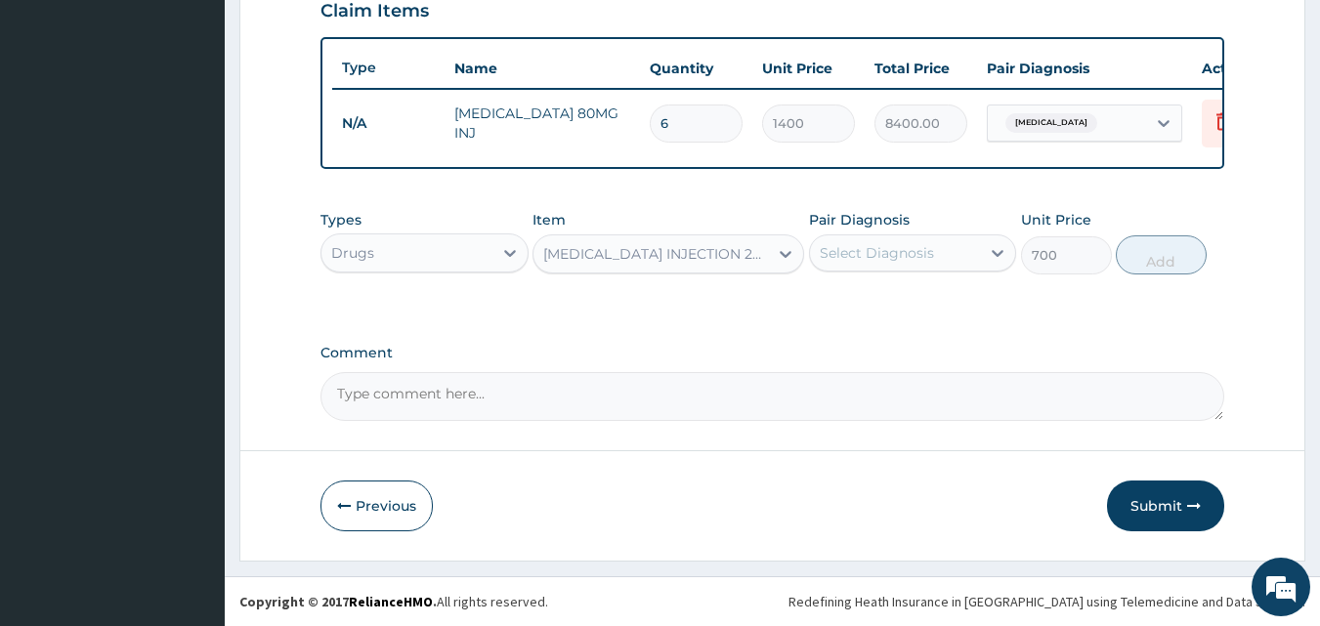
click at [956, 260] on div "Select Diagnosis" at bounding box center [895, 252] width 171 height 31
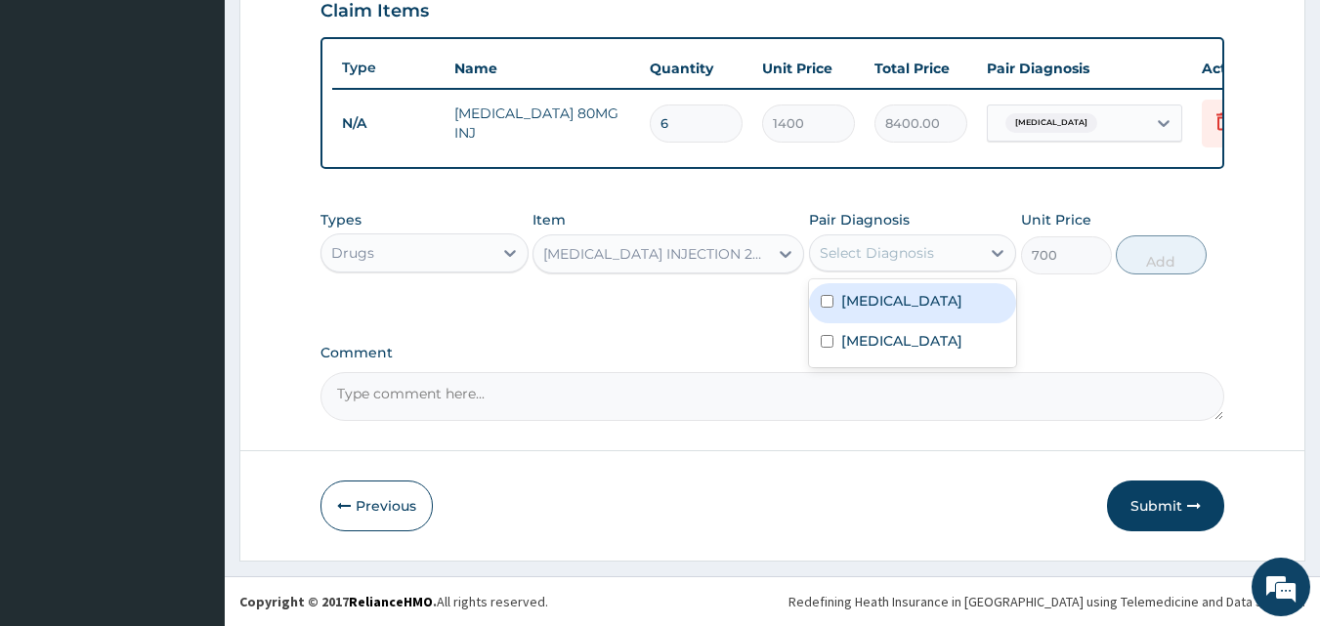
click at [894, 296] on div "Malaria" at bounding box center [913, 303] width 208 height 40
checkbox input "true"
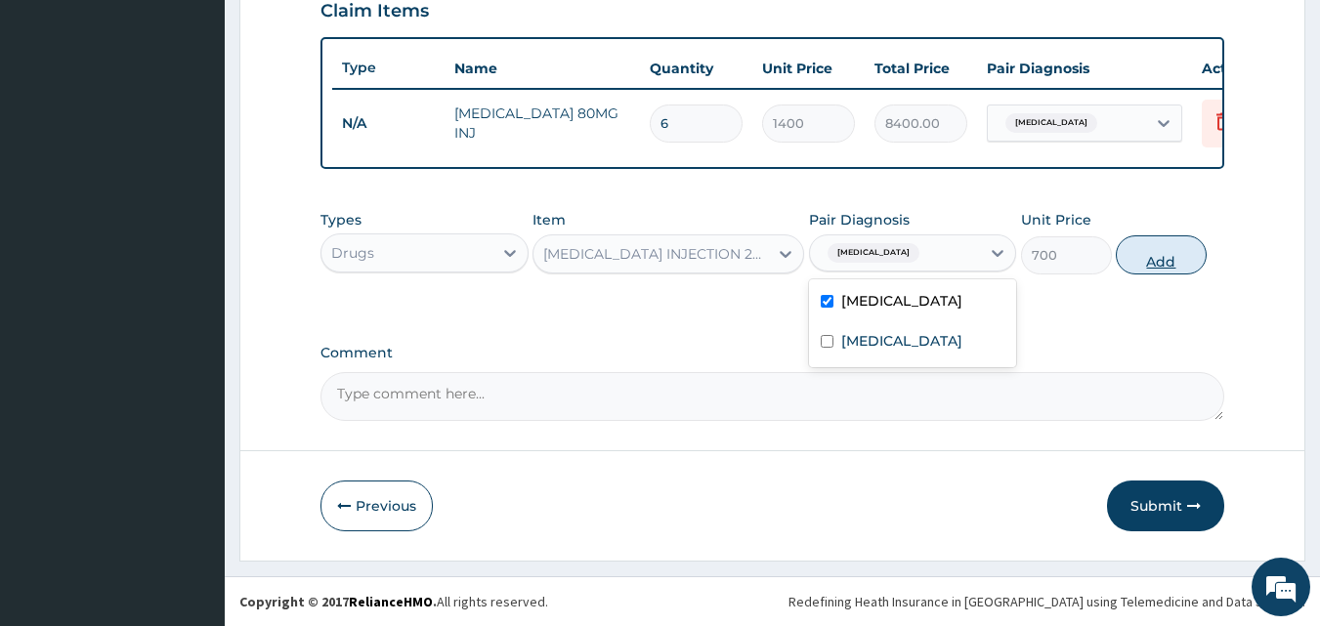
click at [1183, 248] on button "Add" at bounding box center [1161, 255] width 91 height 39
type input "0"
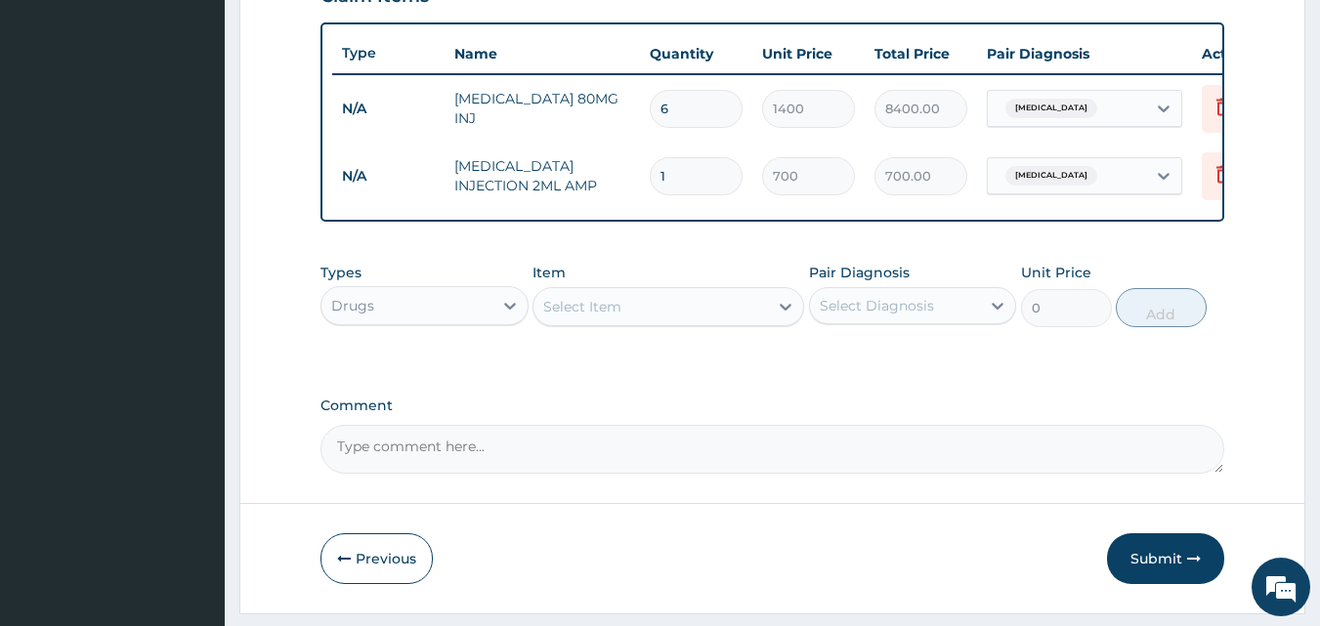
type input "0.00"
type input "2"
type input "1400.00"
type input "2"
click at [774, 319] on div at bounding box center [785, 306] width 35 height 35
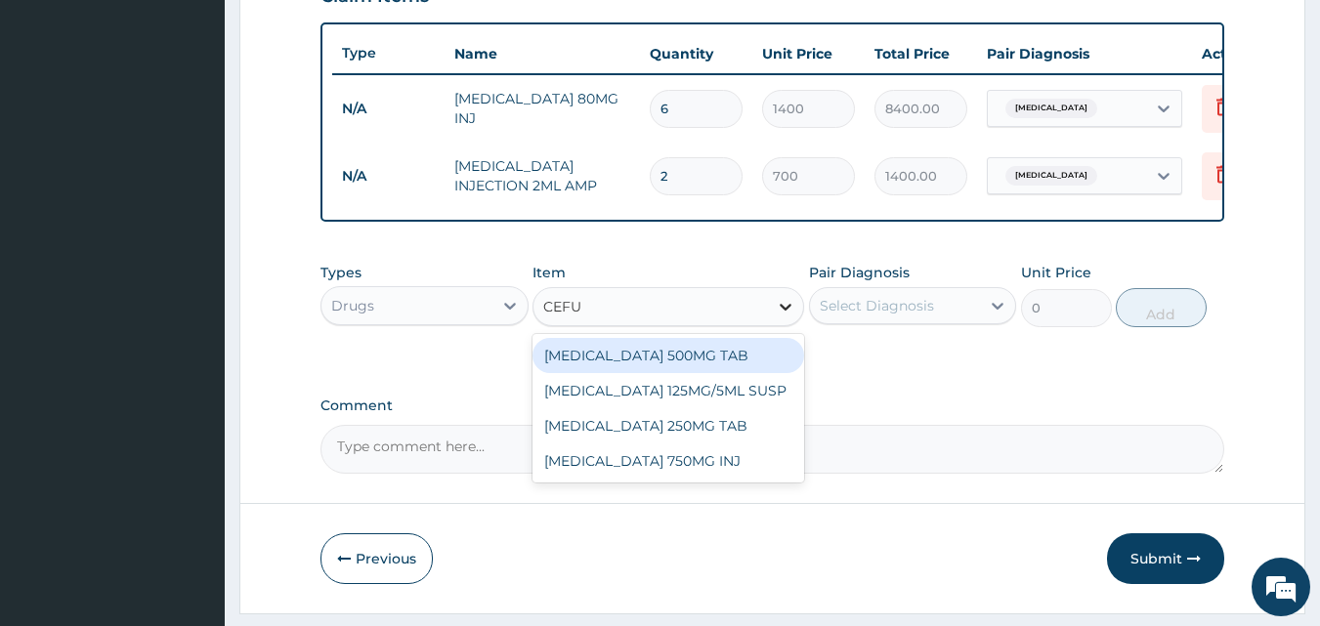
type input "CEFUR"
click at [707, 365] on div "CEFUROXIME 500MG TAB" at bounding box center [669, 355] width 272 height 35
type input "84"
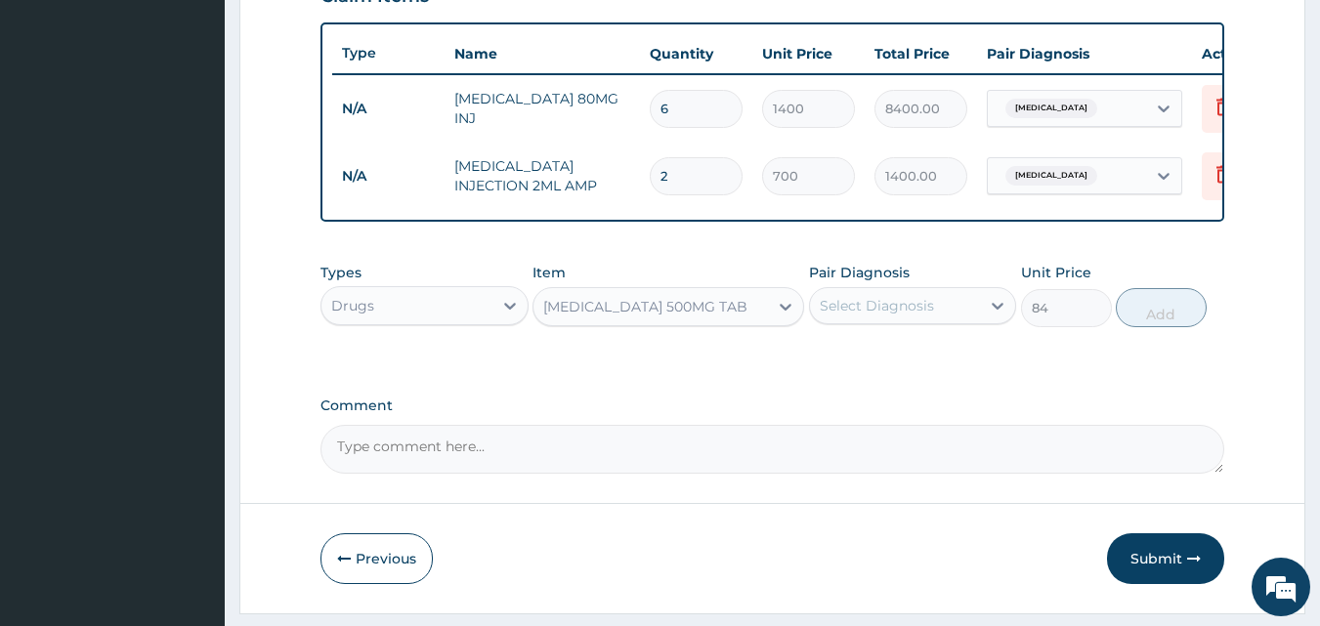
click at [881, 314] on div "Select Diagnosis" at bounding box center [877, 306] width 114 height 20
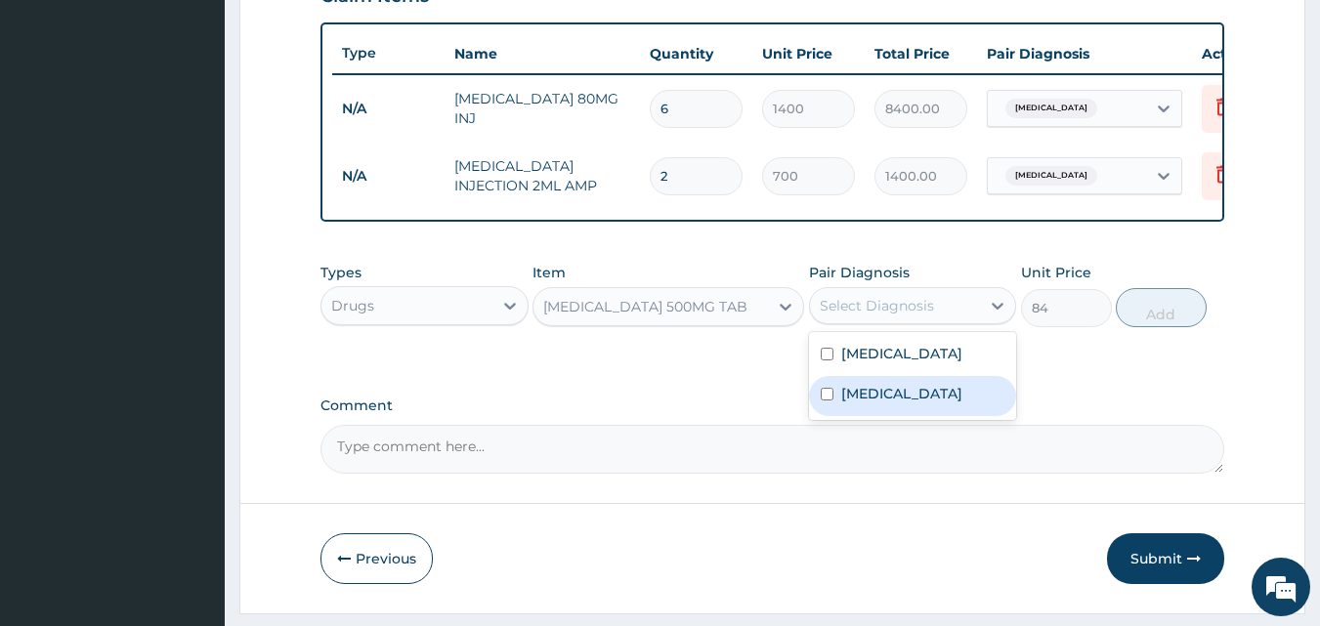
click at [891, 404] on label "Pleurisy" at bounding box center [901, 394] width 121 height 20
checkbox input "true"
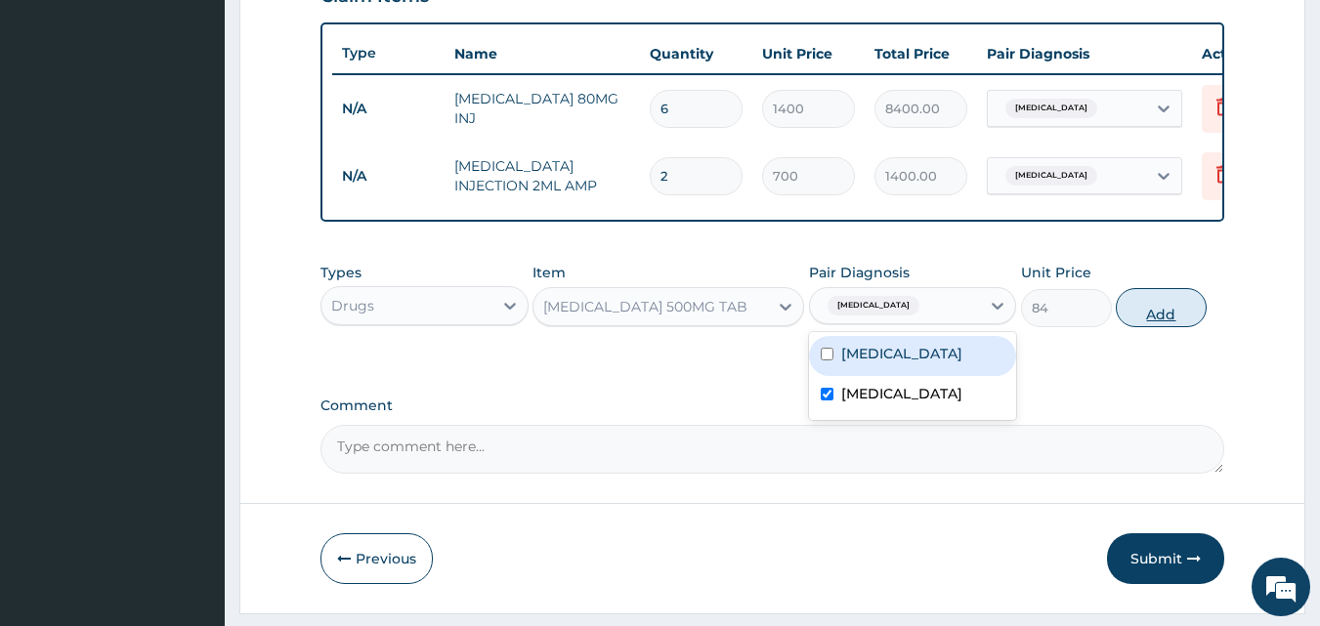
click at [1175, 327] on button "Add" at bounding box center [1161, 307] width 91 height 39
type input "0"
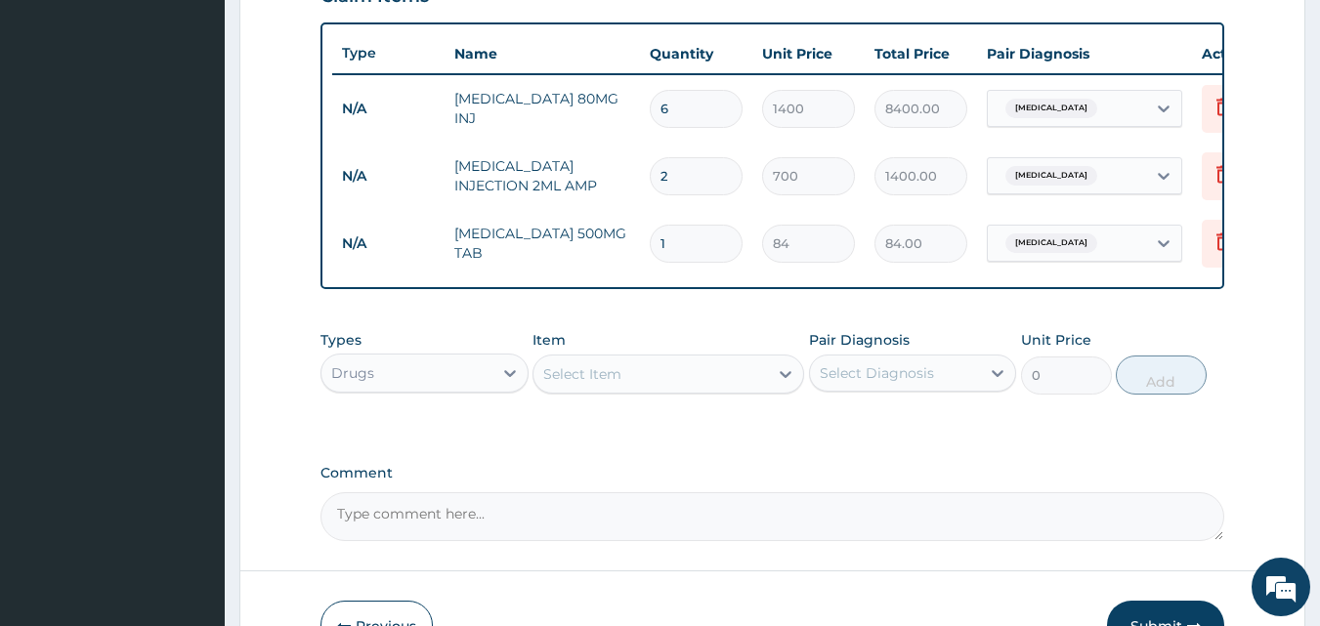
type input "10"
type input "840.00"
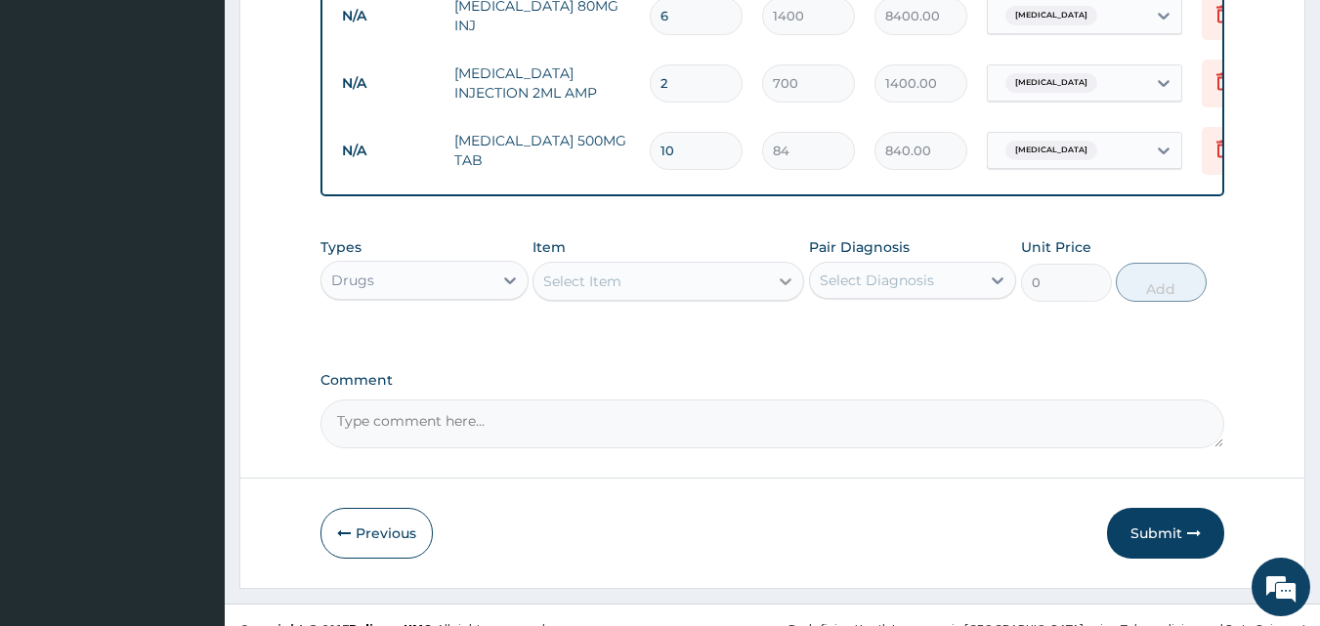
scroll to position [839, 0]
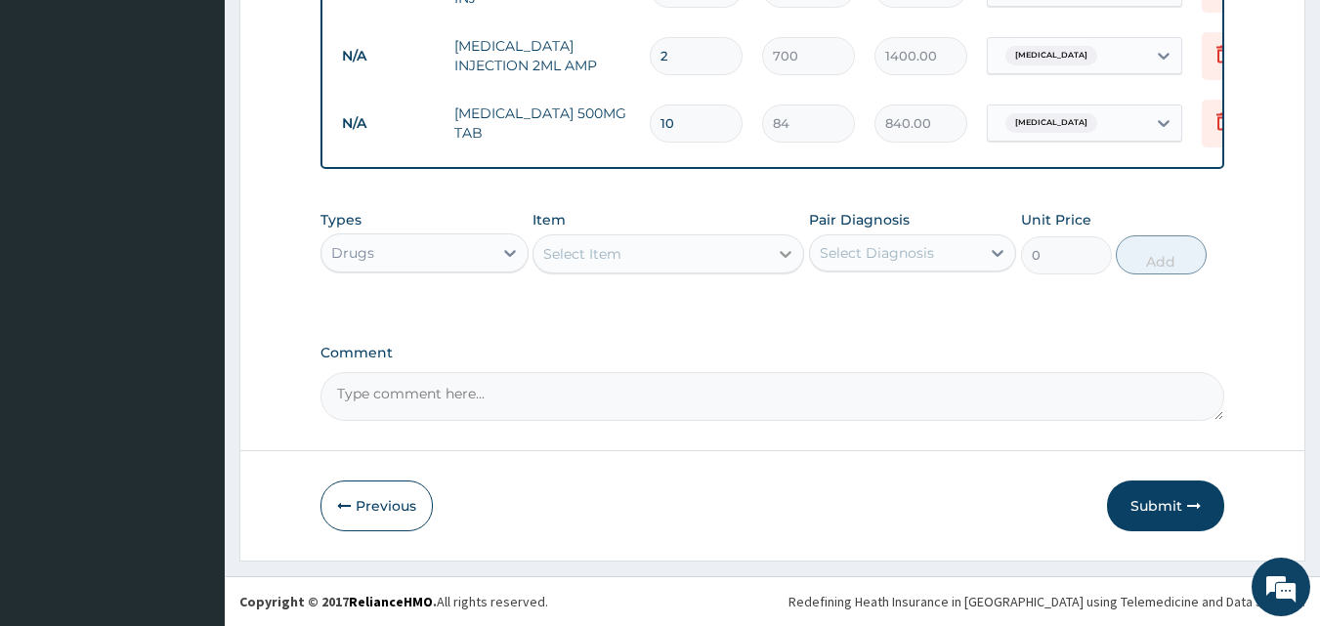
type input "10"
click at [784, 254] on icon at bounding box center [786, 254] width 12 height 7
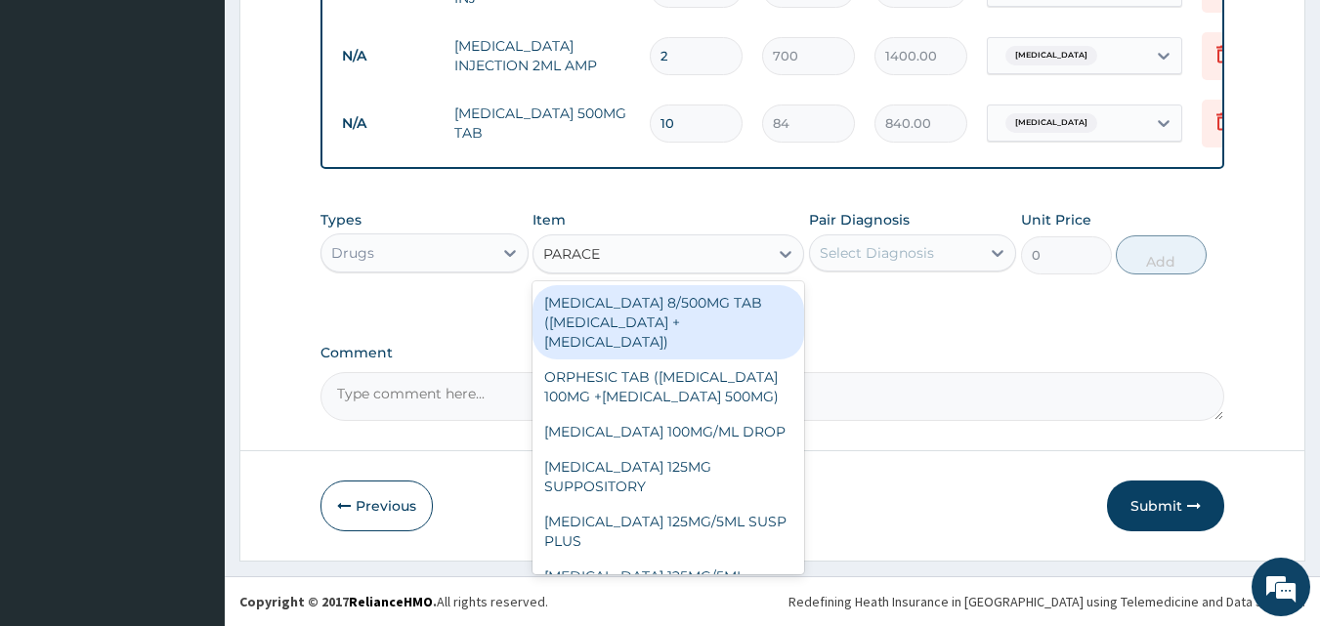
type input "PARACET"
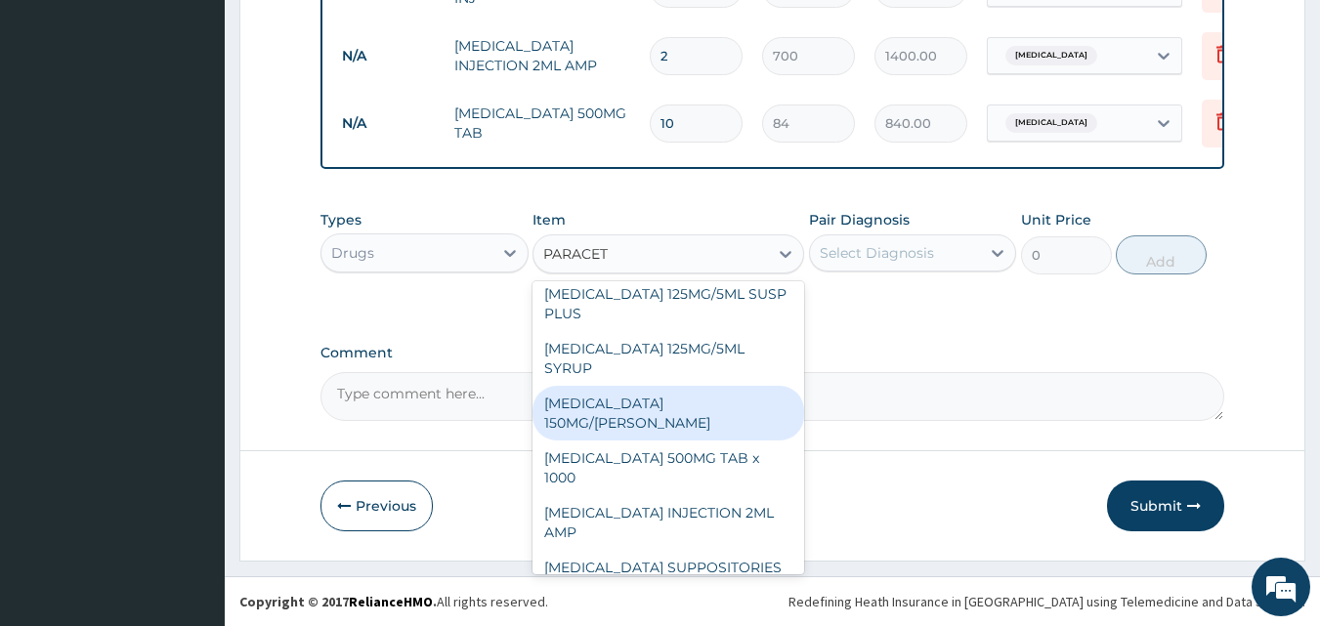
scroll to position [242, 0]
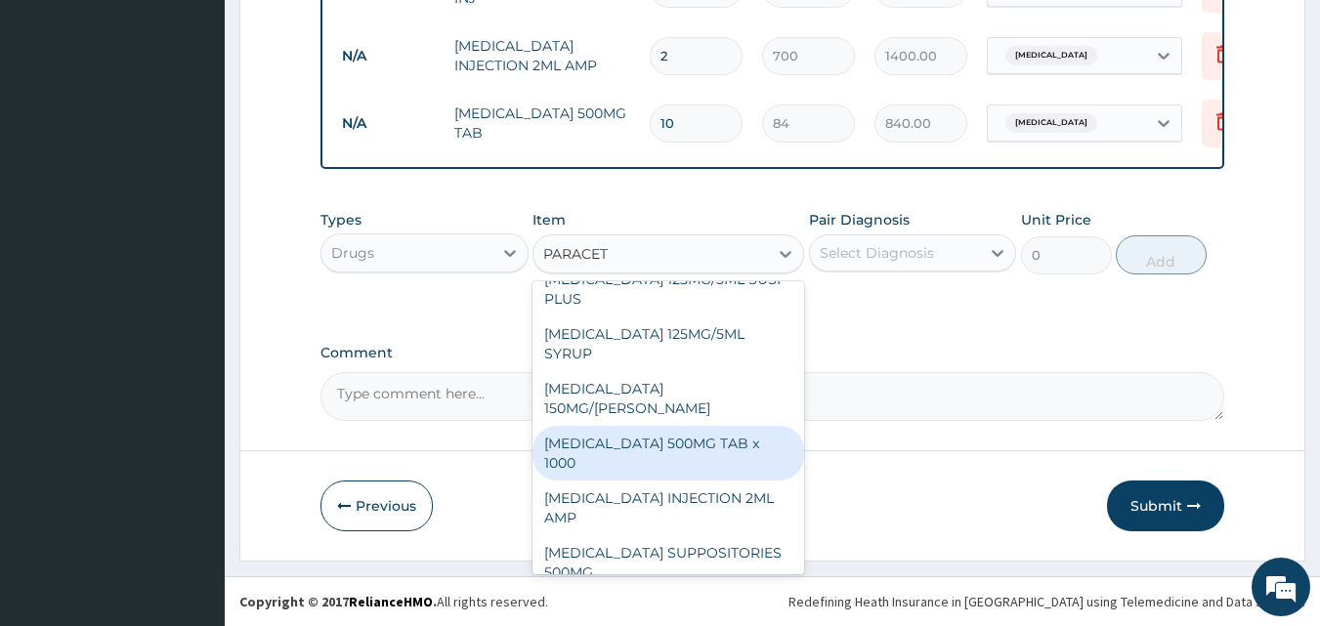
click at [684, 435] on div "PARACETAMOL 500MG TAB x 1000" at bounding box center [669, 453] width 272 height 55
type input "11.025"
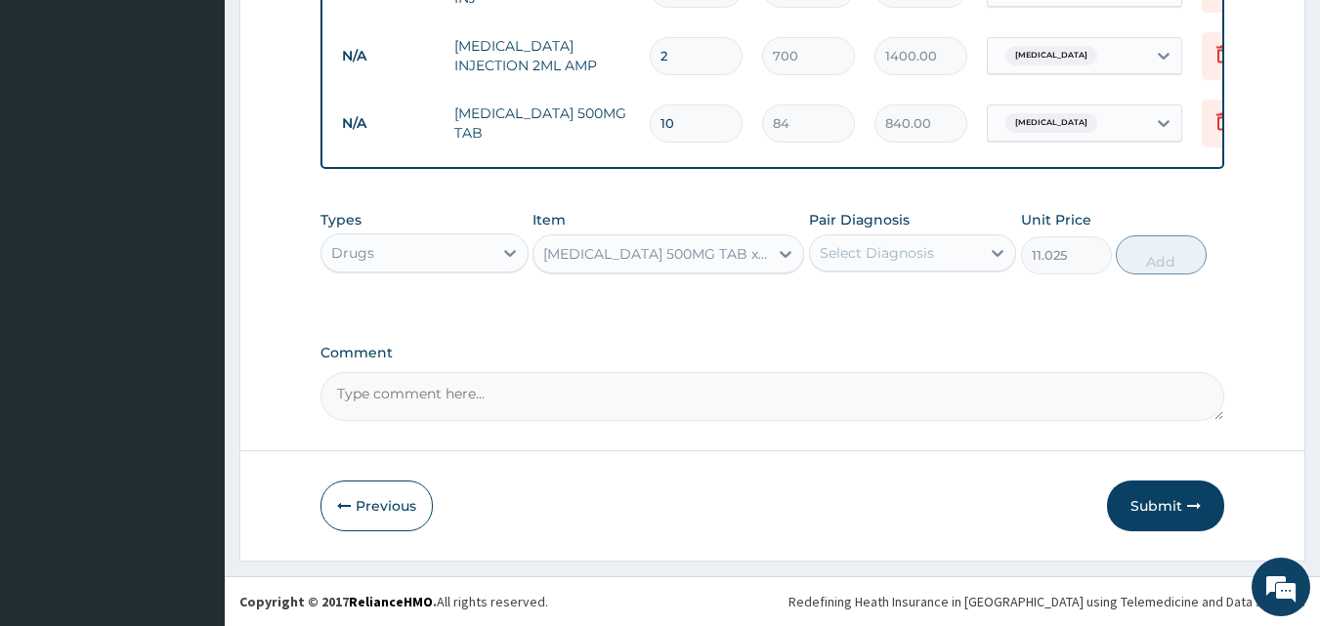
click at [938, 250] on div "Select Diagnosis" at bounding box center [895, 252] width 171 height 31
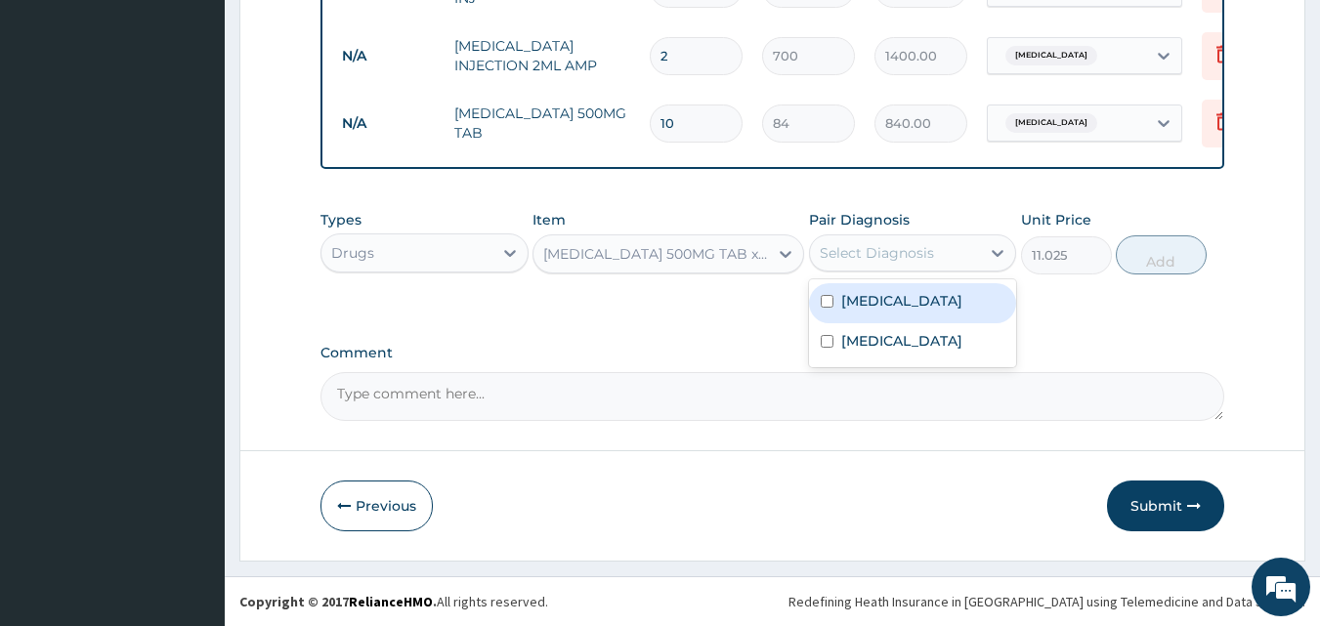
click at [884, 302] on label "Malaria" at bounding box center [901, 301] width 121 height 20
checkbox input "true"
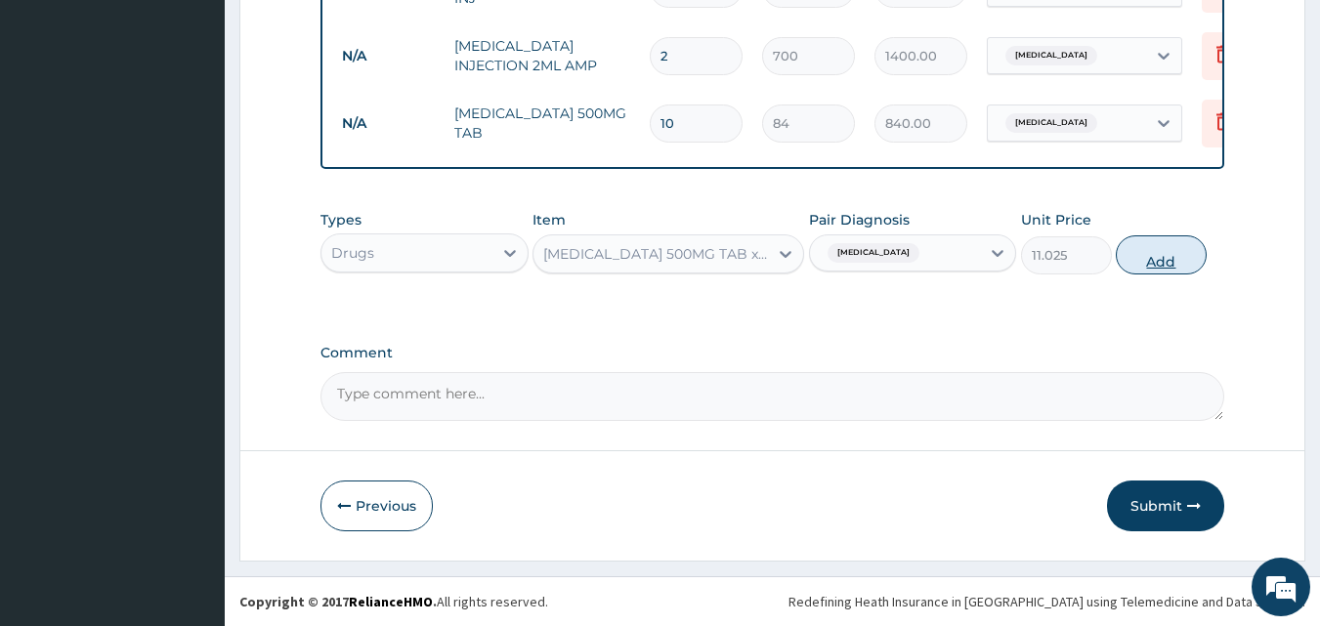
click at [1153, 263] on button "Add" at bounding box center [1161, 255] width 91 height 39
type input "0"
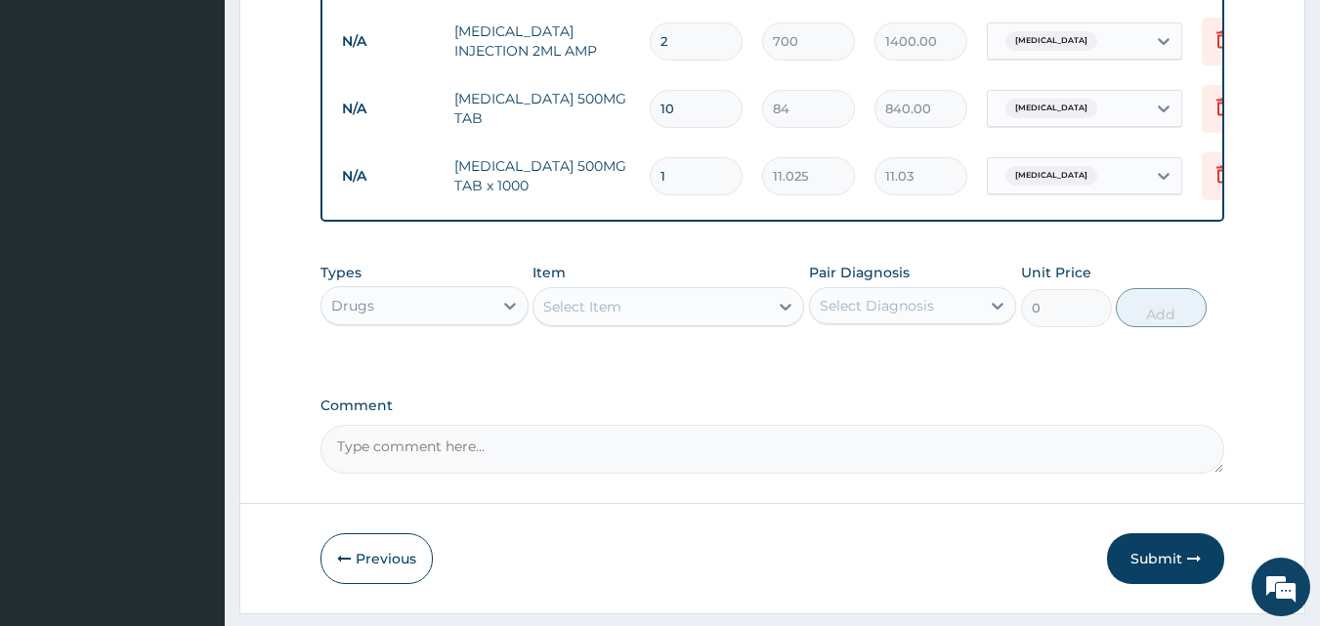
type input "18"
type input "198.45"
type input "17"
type input "187.43"
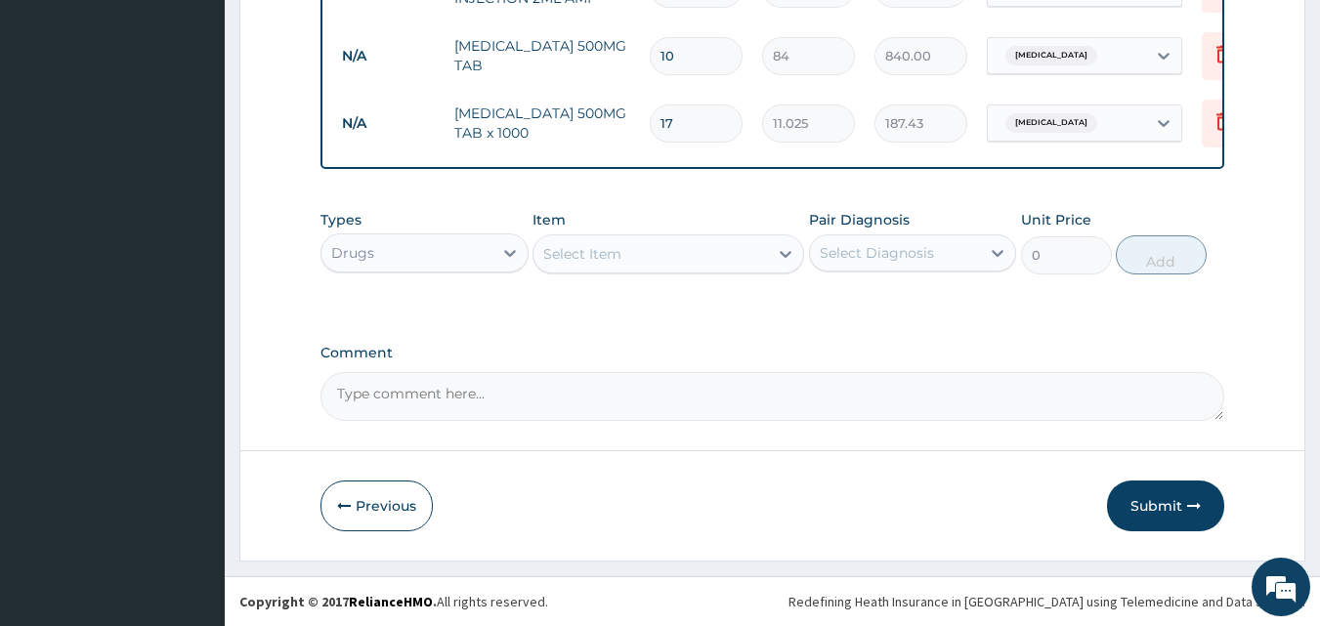
scroll to position [907, 0]
type input "17"
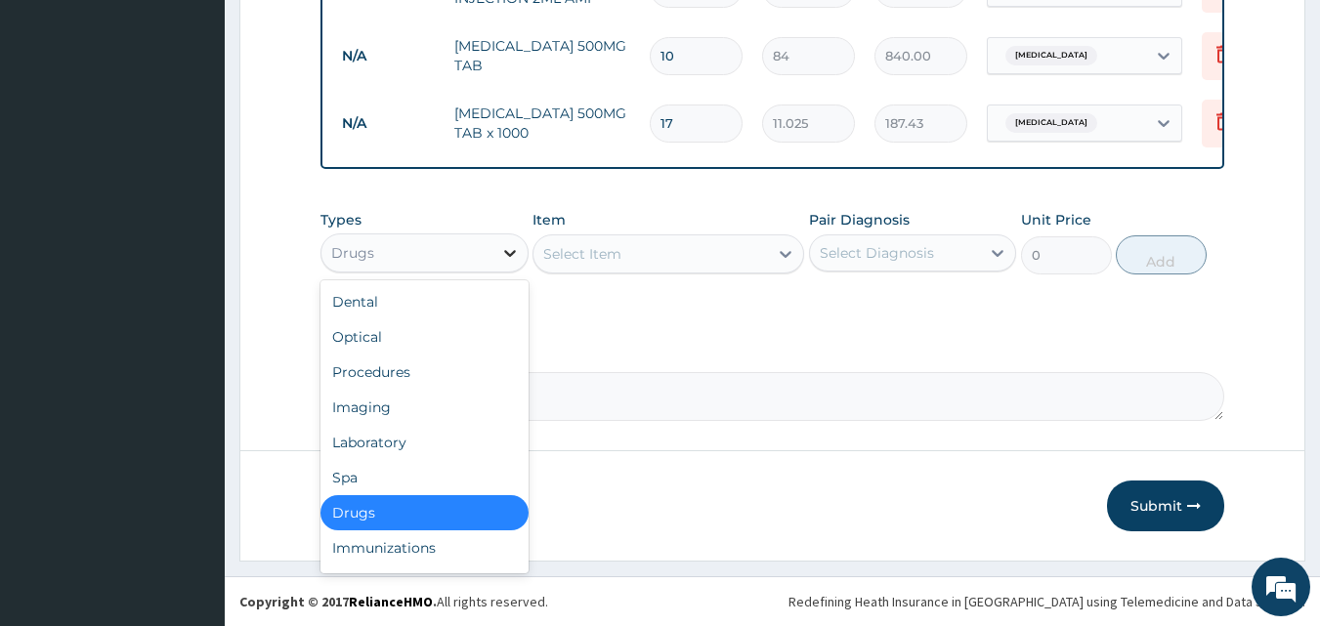
click at [500, 247] on icon at bounding box center [510, 253] width 20 height 20
click at [383, 368] on div "Procedures" at bounding box center [425, 372] width 208 height 35
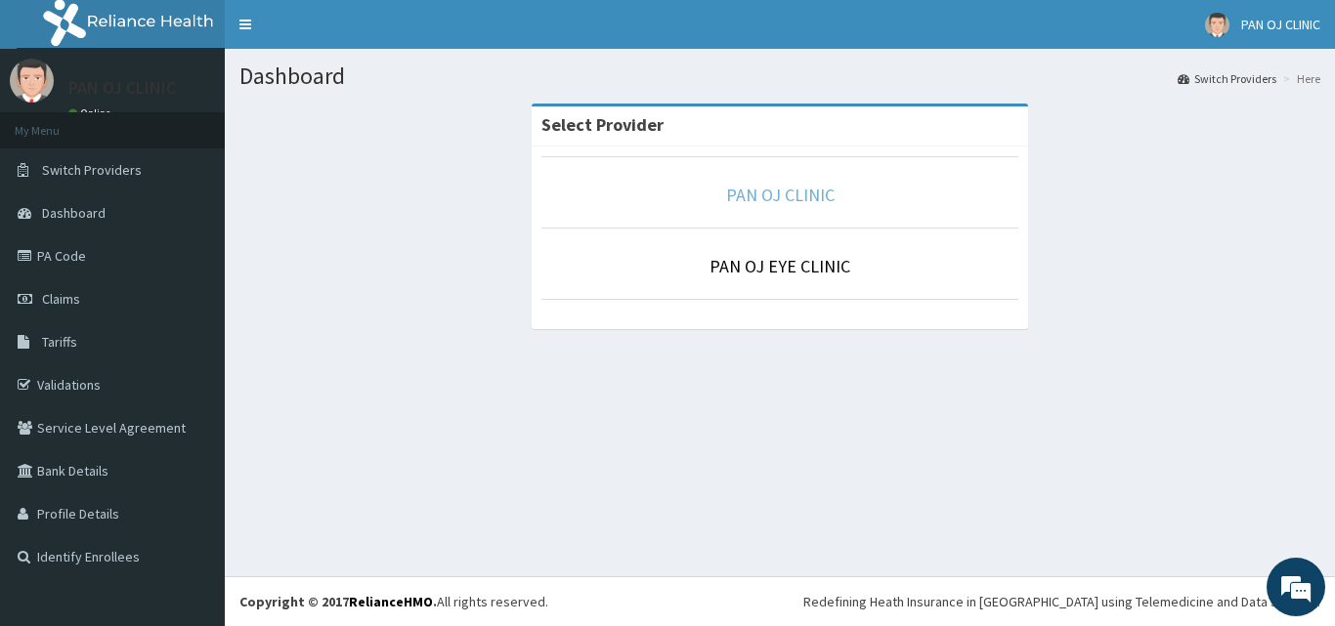
click at [823, 198] on link "PAN OJ CLINIC" at bounding box center [780, 195] width 108 height 22
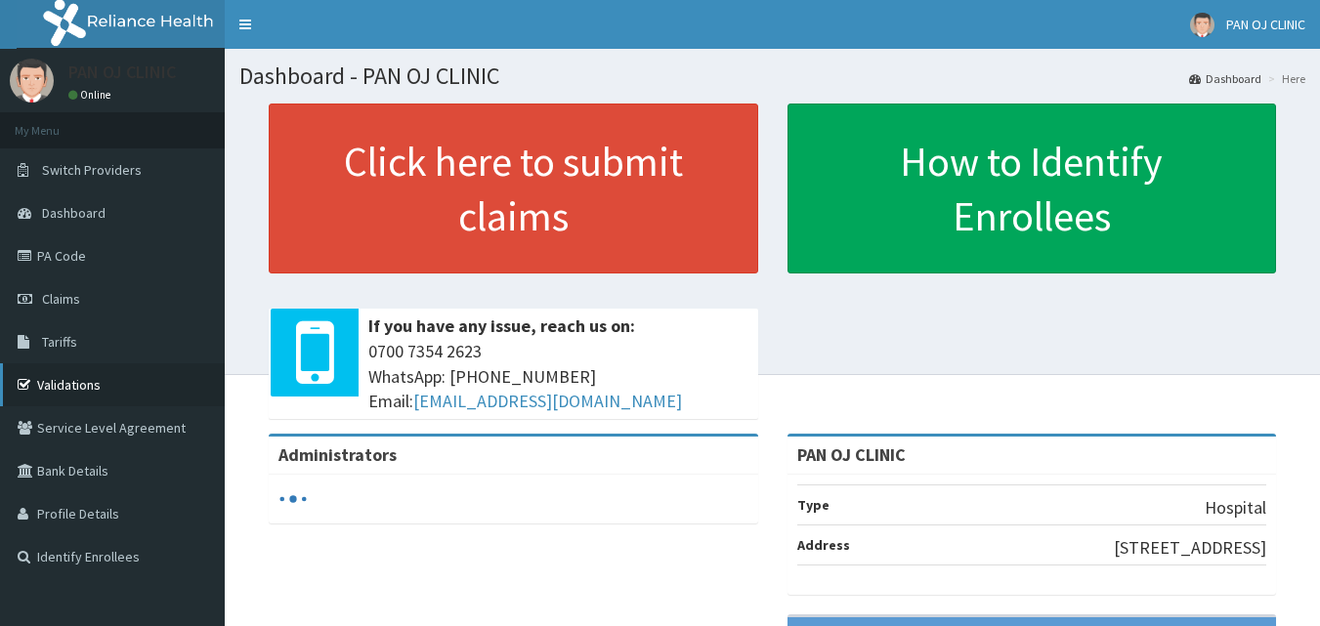
click at [77, 381] on link "Validations" at bounding box center [112, 385] width 225 height 43
